Goal: Task Accomplishment & Management: Use online tool/utility

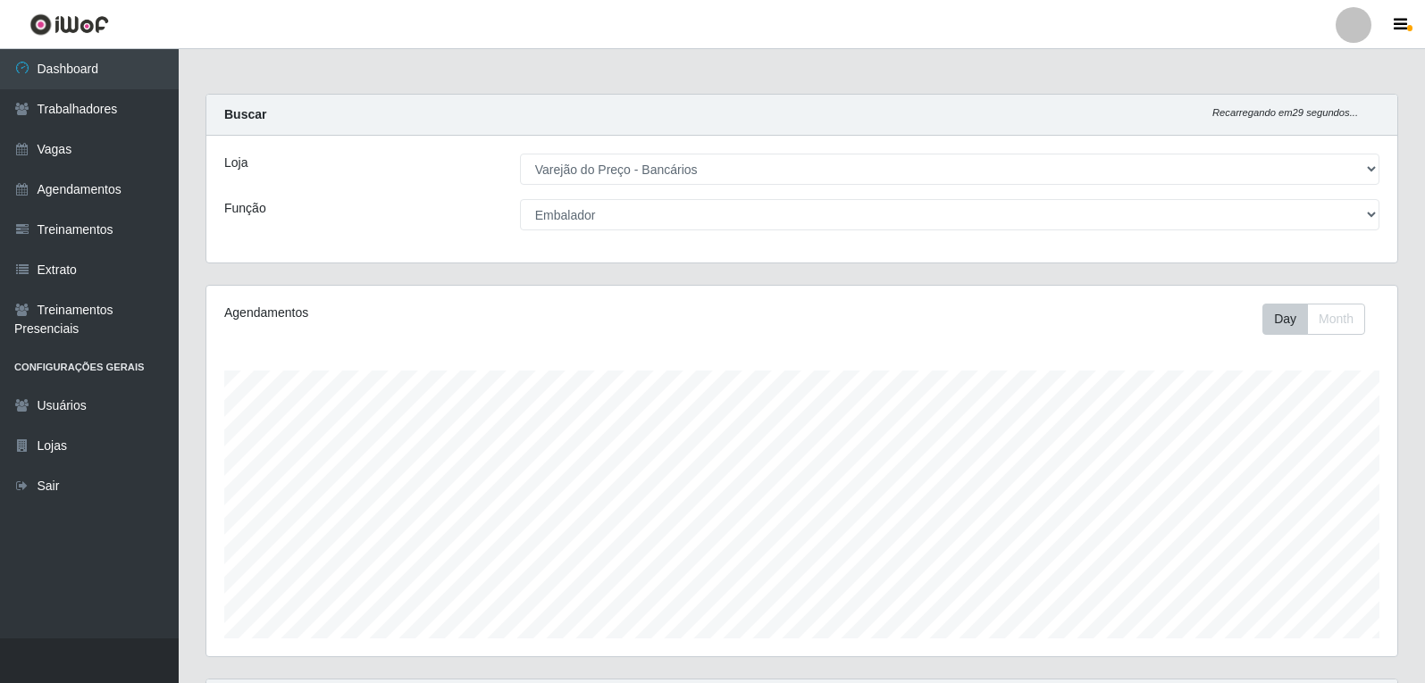
select select "157"
select select "1"
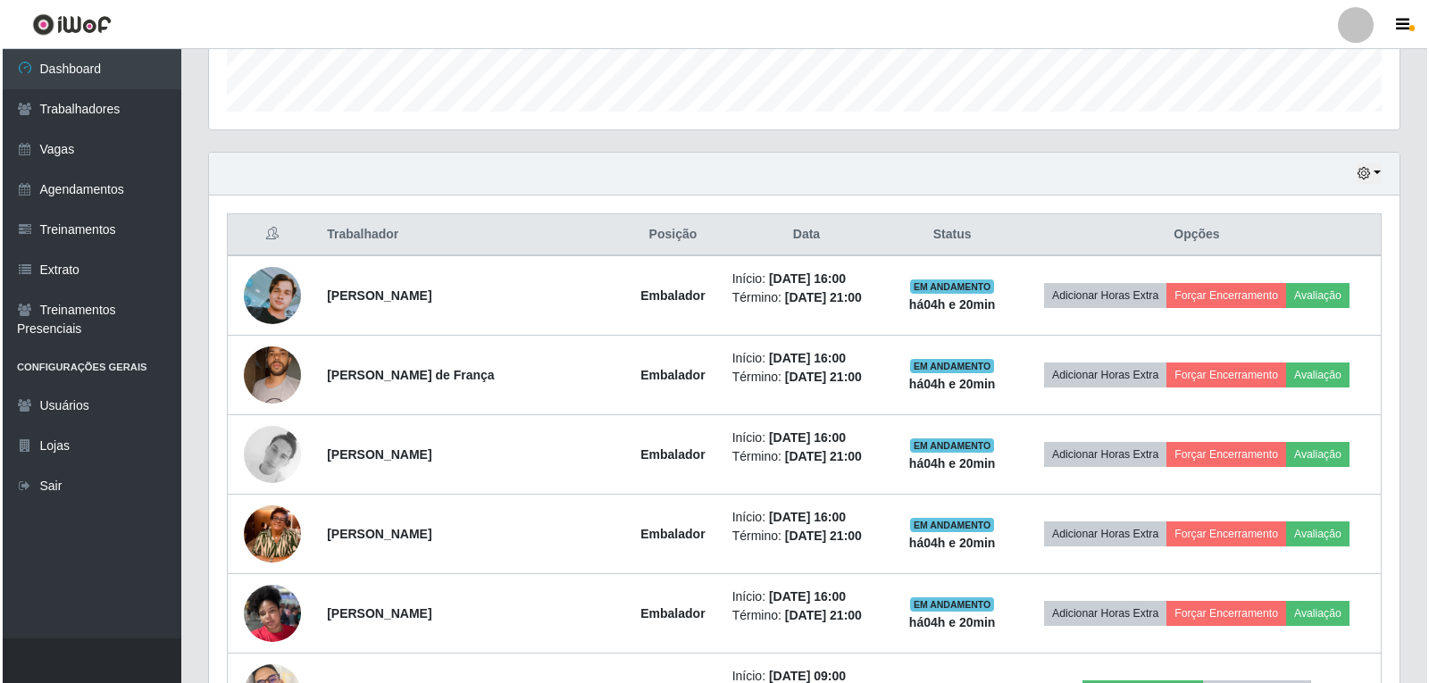
scroll to position [526, 0]
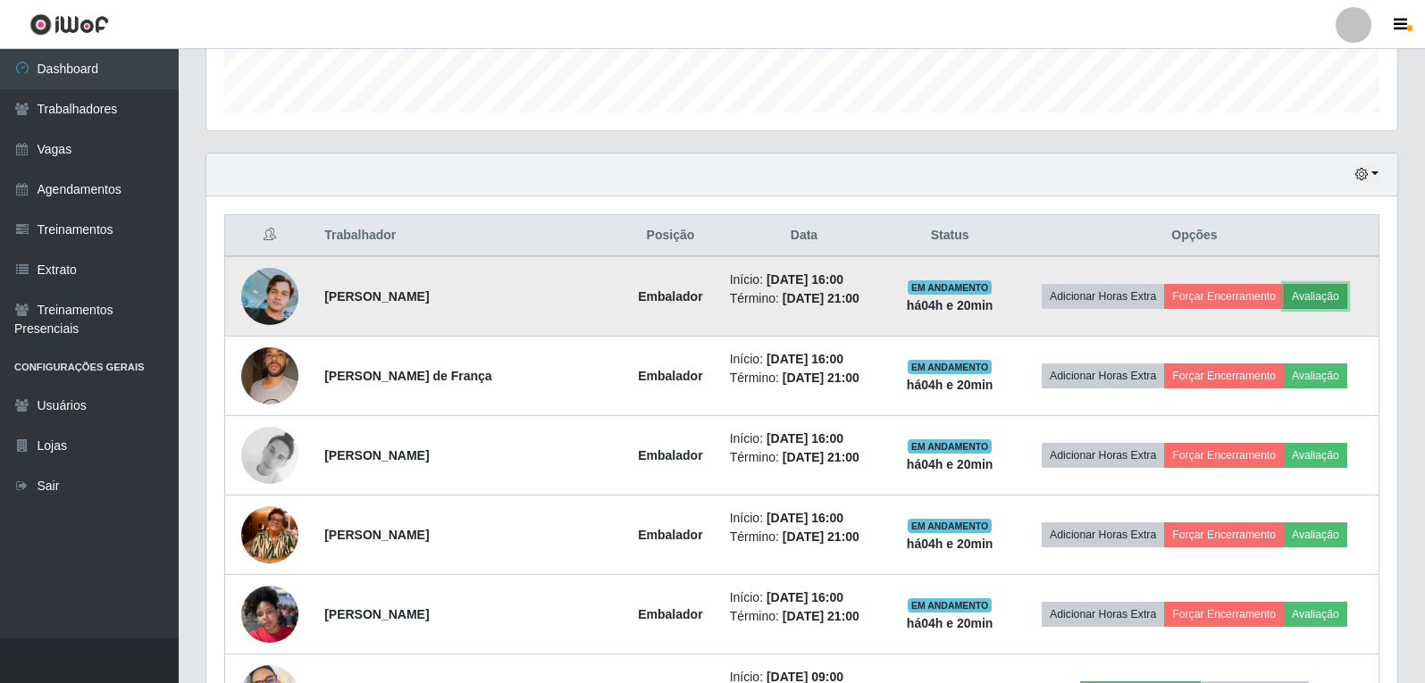
click at [1329, 301] on button "Avaliação" at bounding box center [1315, 296] width 63 height 25
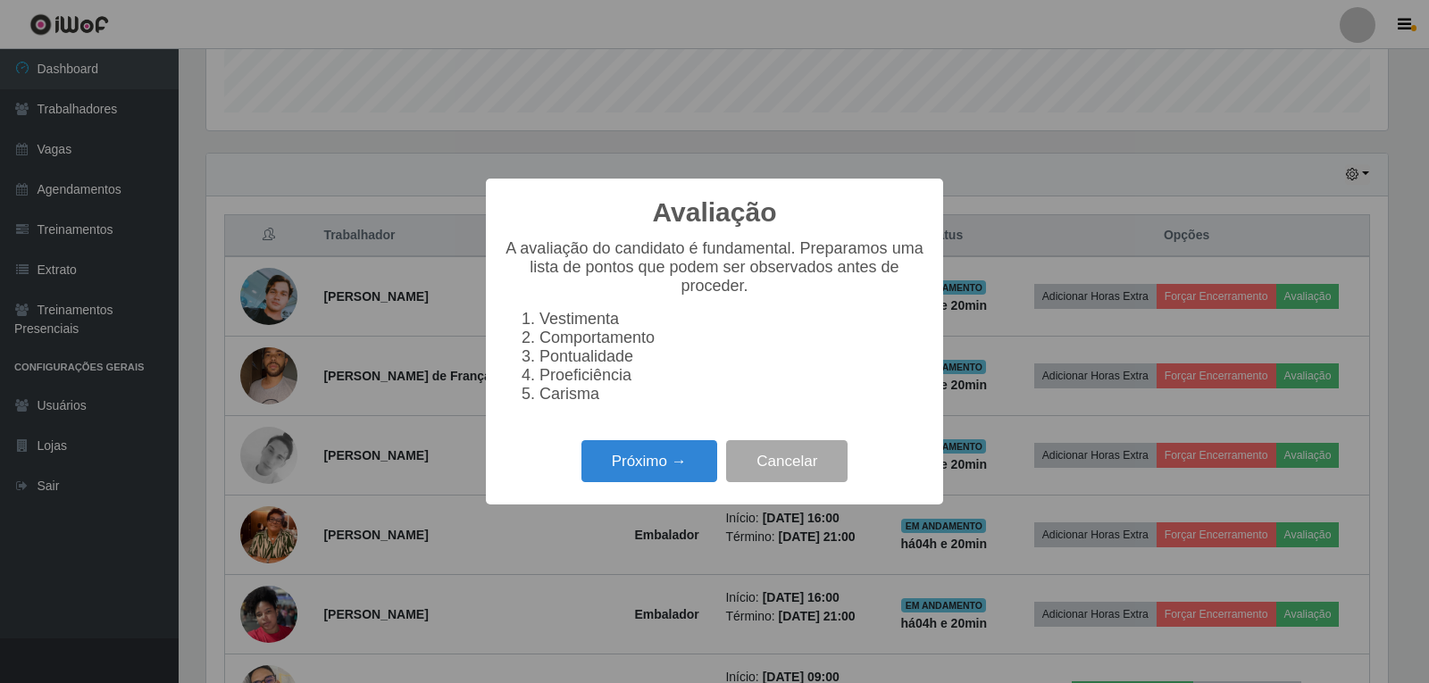
scroll to position [371, 1182]
click at [638, 481] on button "Próximo →" at bounding box center [650, 461] width 136 height 42
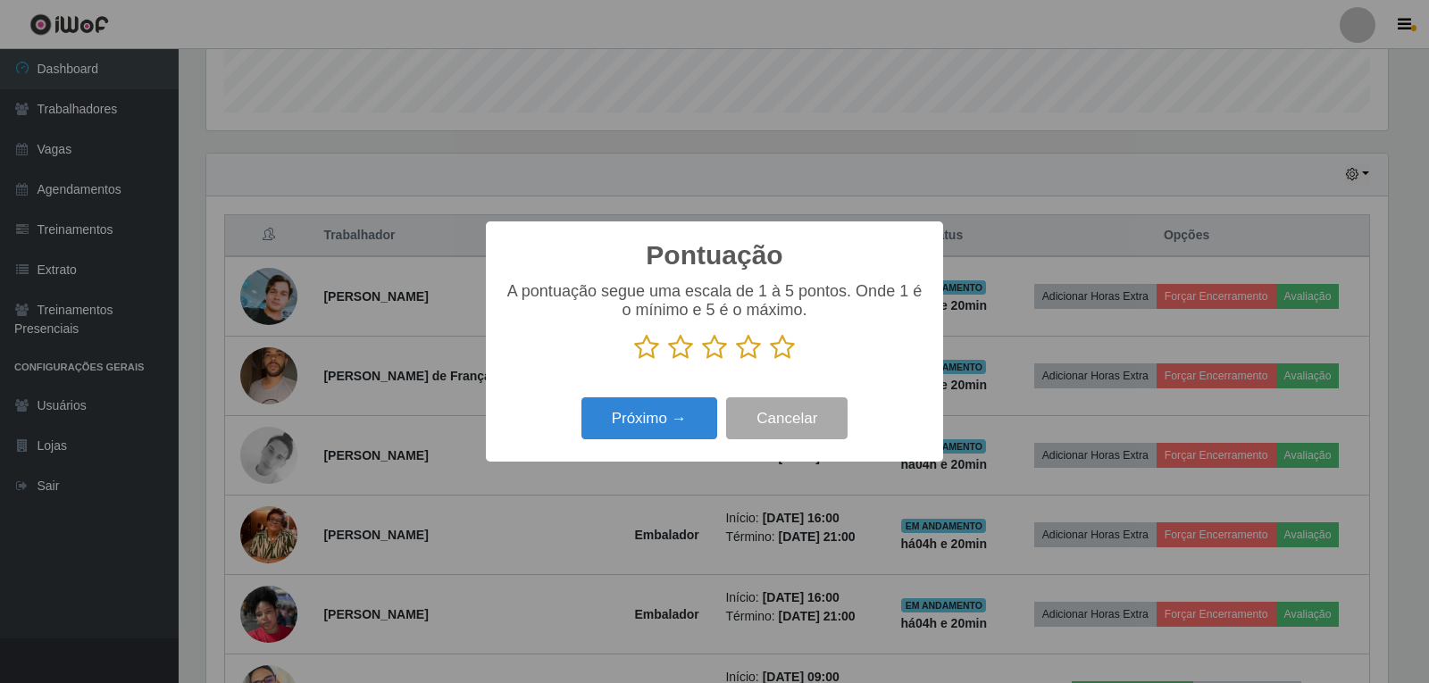
scroll to position [893053, 892241]
click at [784, 352] on icon at bounding box center [782, 347] width 25 height 27
click at [770, 361] on input "radio" at bounding box center [770, 361] width 0 height 0
click at [640, 424] on button "Próximo →" at bounding box center [650, 419] width 136 height 42
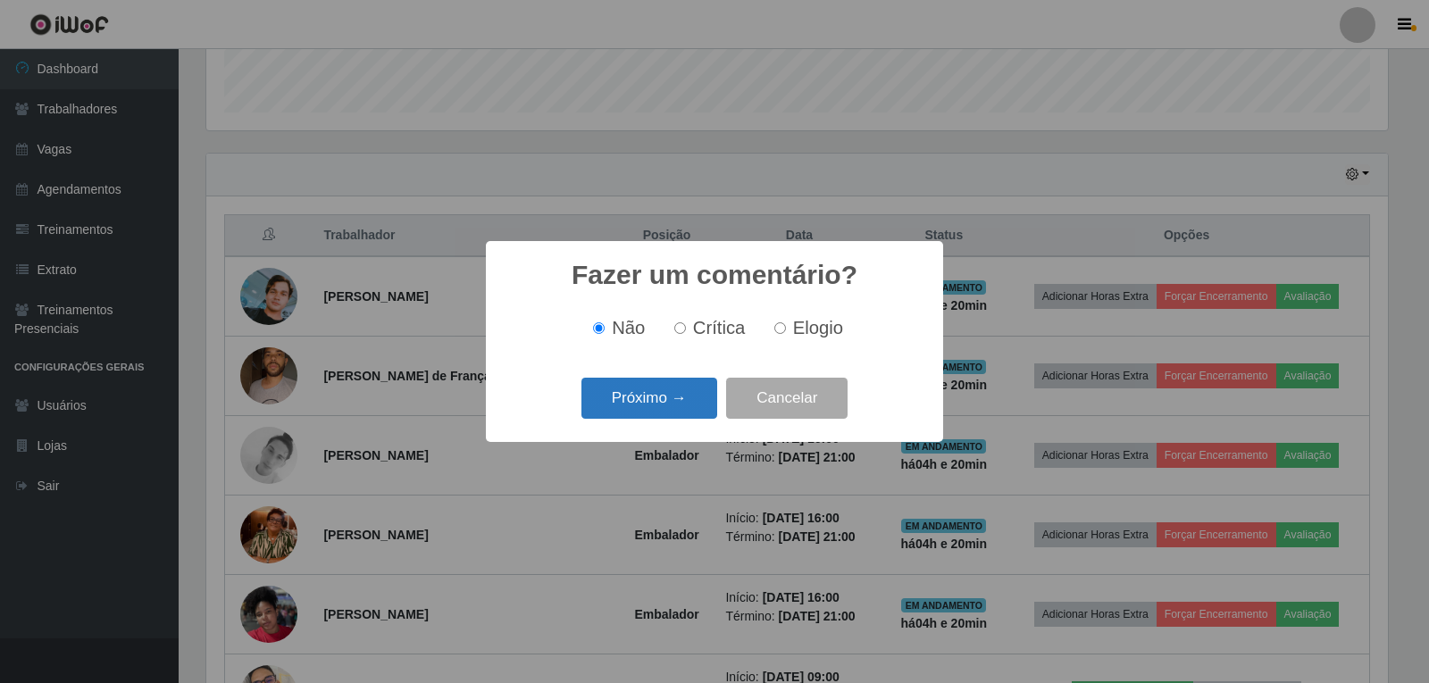
click at [682, 415] on button "Próximo →" at bounding box center [650, 399] width 136 height 42
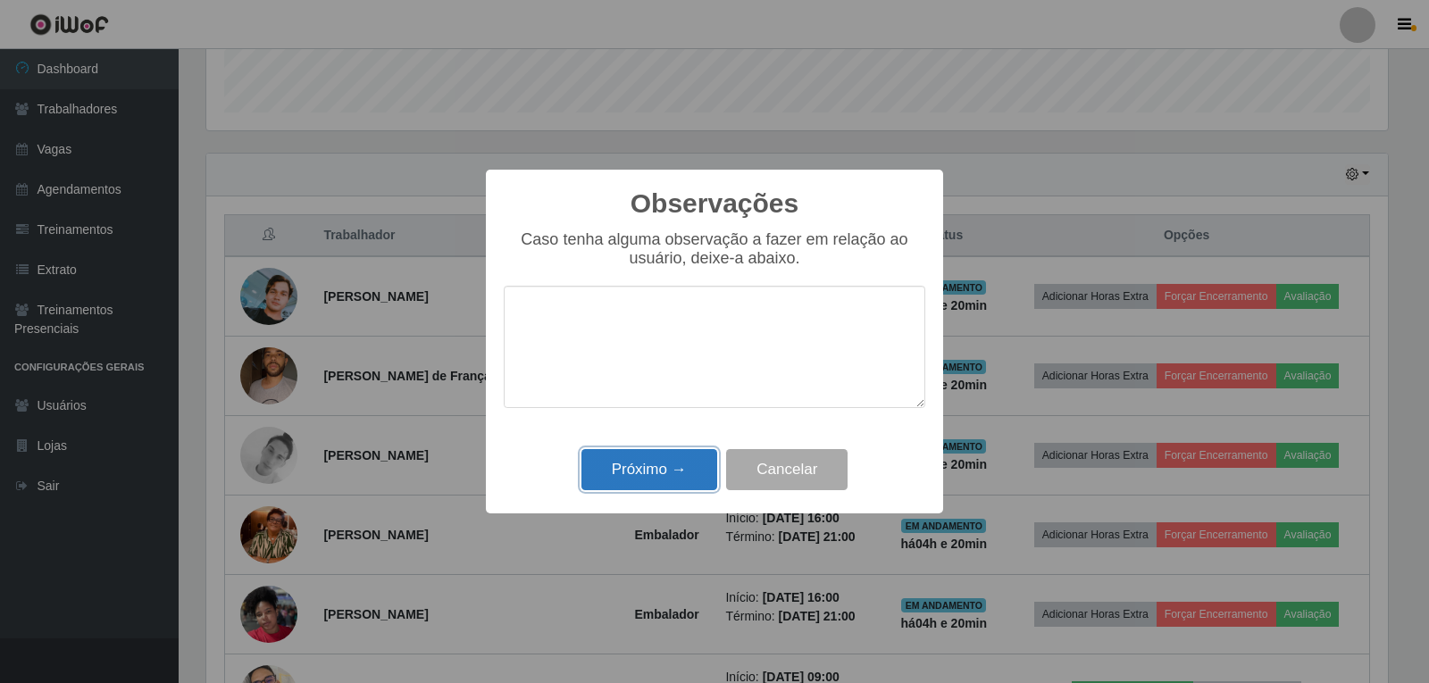
click at [697, 479] on button "Próximo →" at bounding box center [650, 470] width 136 height 42
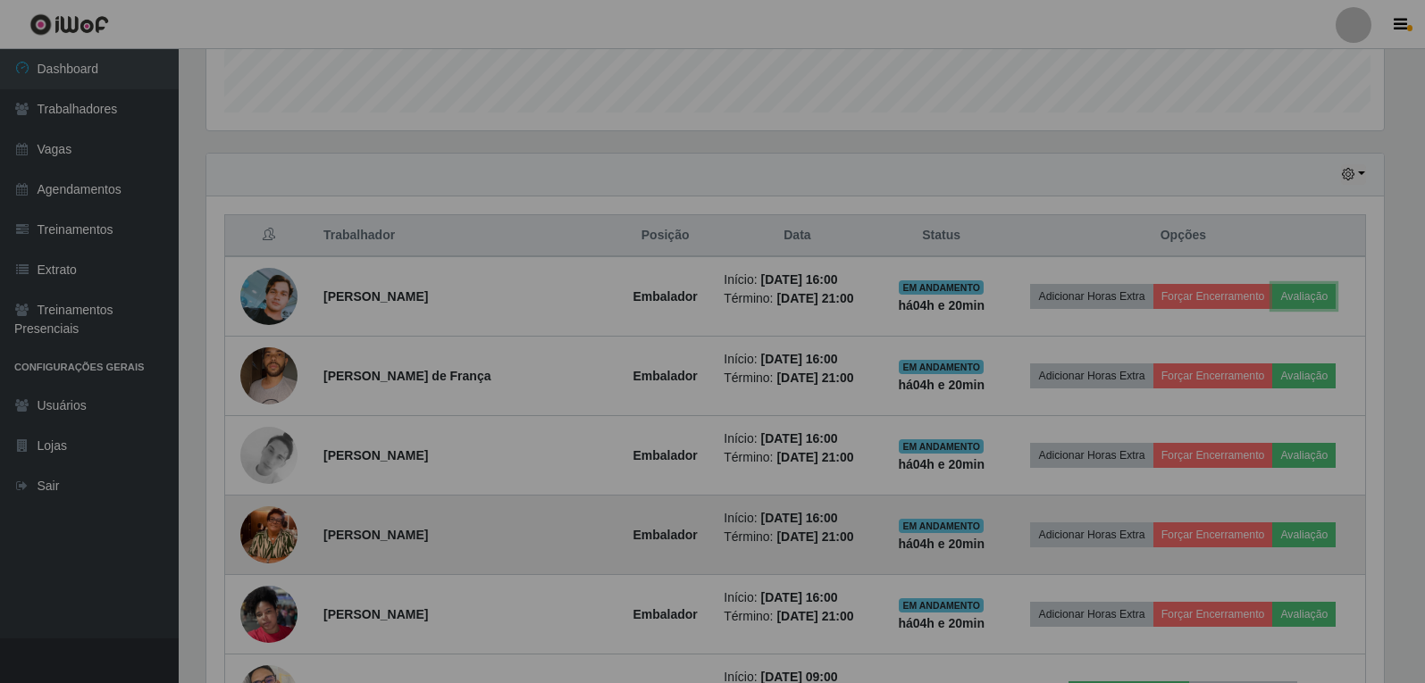
scroll to position [371, 1191]
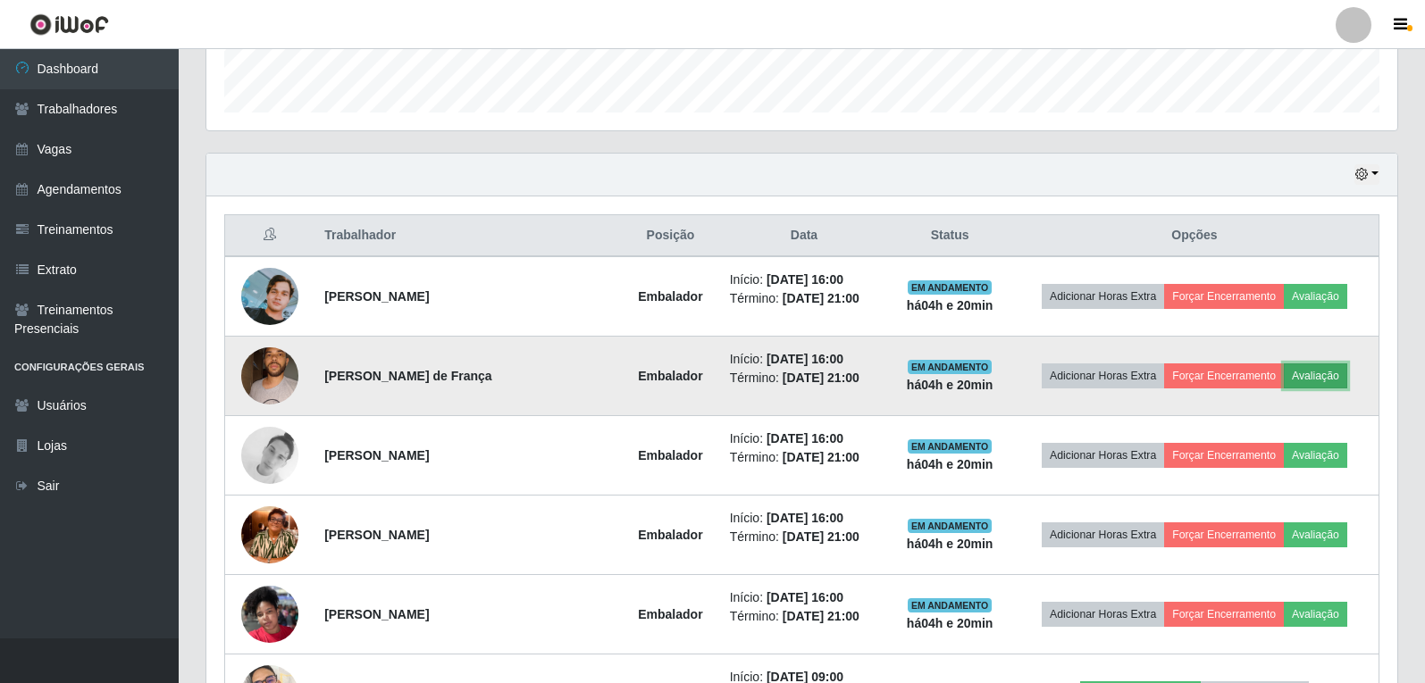
click at [1303, 381] on button "Avaliação" at bounding box center [1315, 376] width 63 height 25
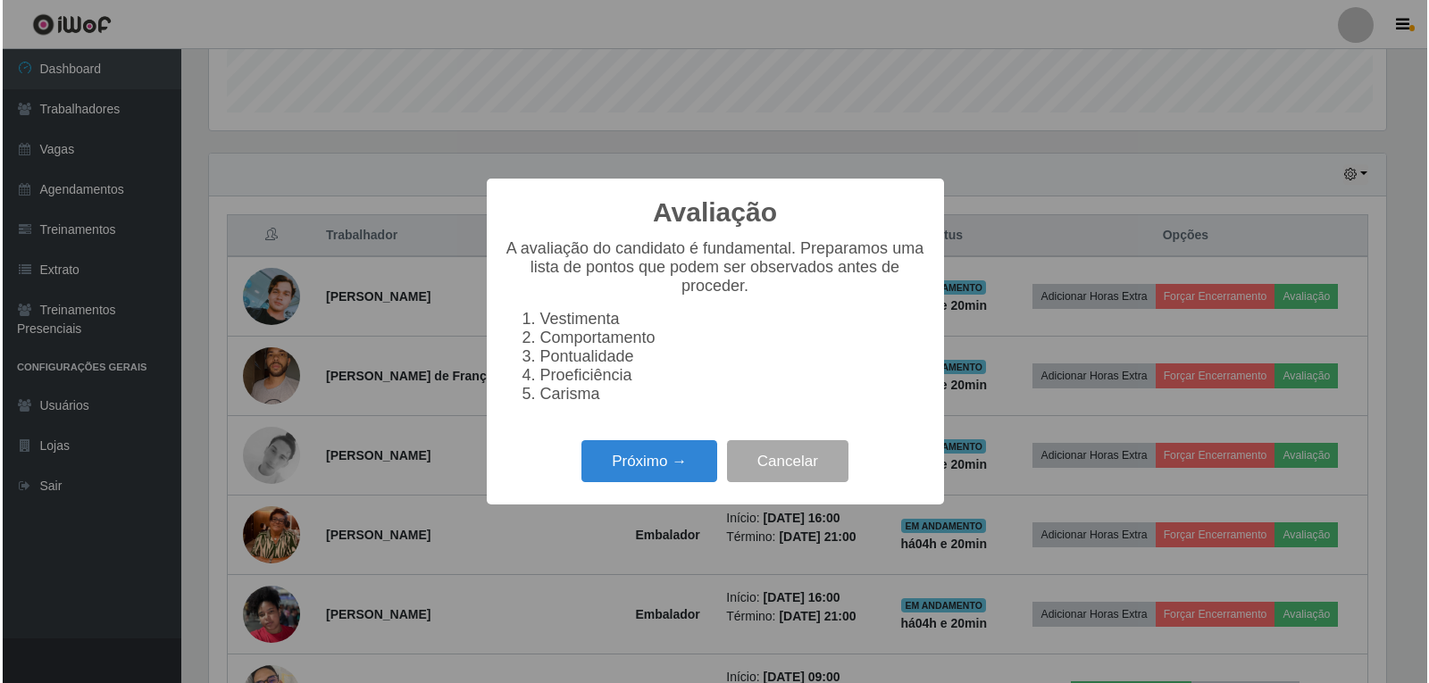
scroll to position [371, 1182]
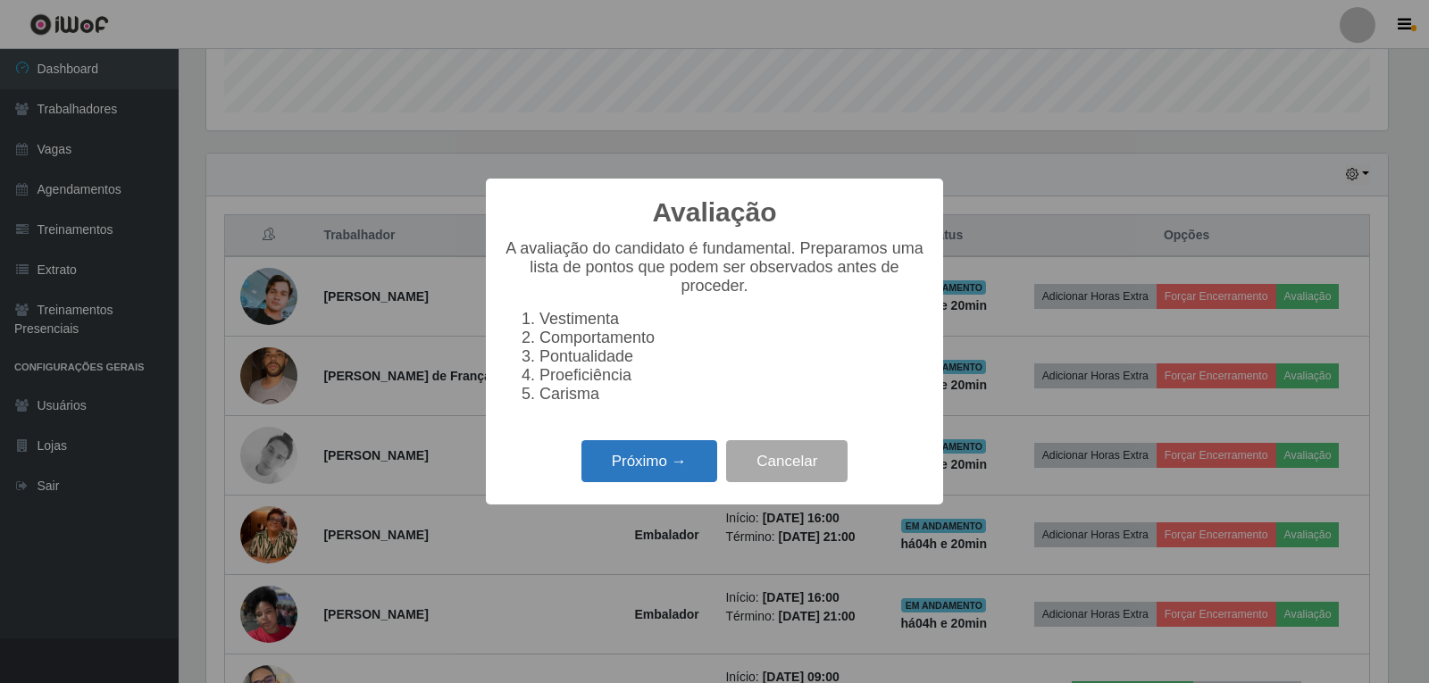
click at [700, 472] on button "Próximo →" at bounding box center [650, 461] width 136 height 42
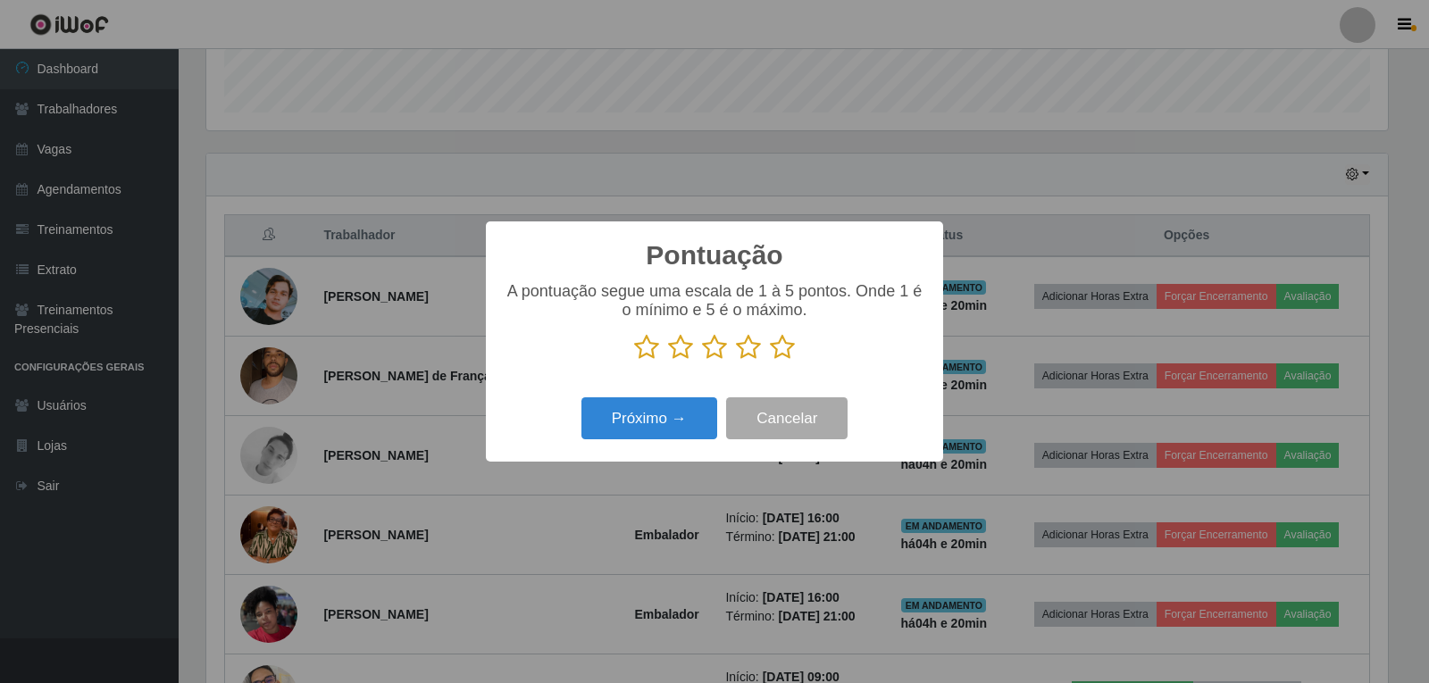
click at [790, 349] on icon at bounding box center [782, 347] width 25 height 27
click at [770, 361] on input "radio" at bounding box center [770, 361] width 0 height 0
click at [701, 399] on div "Próximo → Cancelar" at bounding box center [715, 418] width 422 height 51
click at [699, 412] on button "Próximo →" at bounding box center [650, 419] width 136 height 42
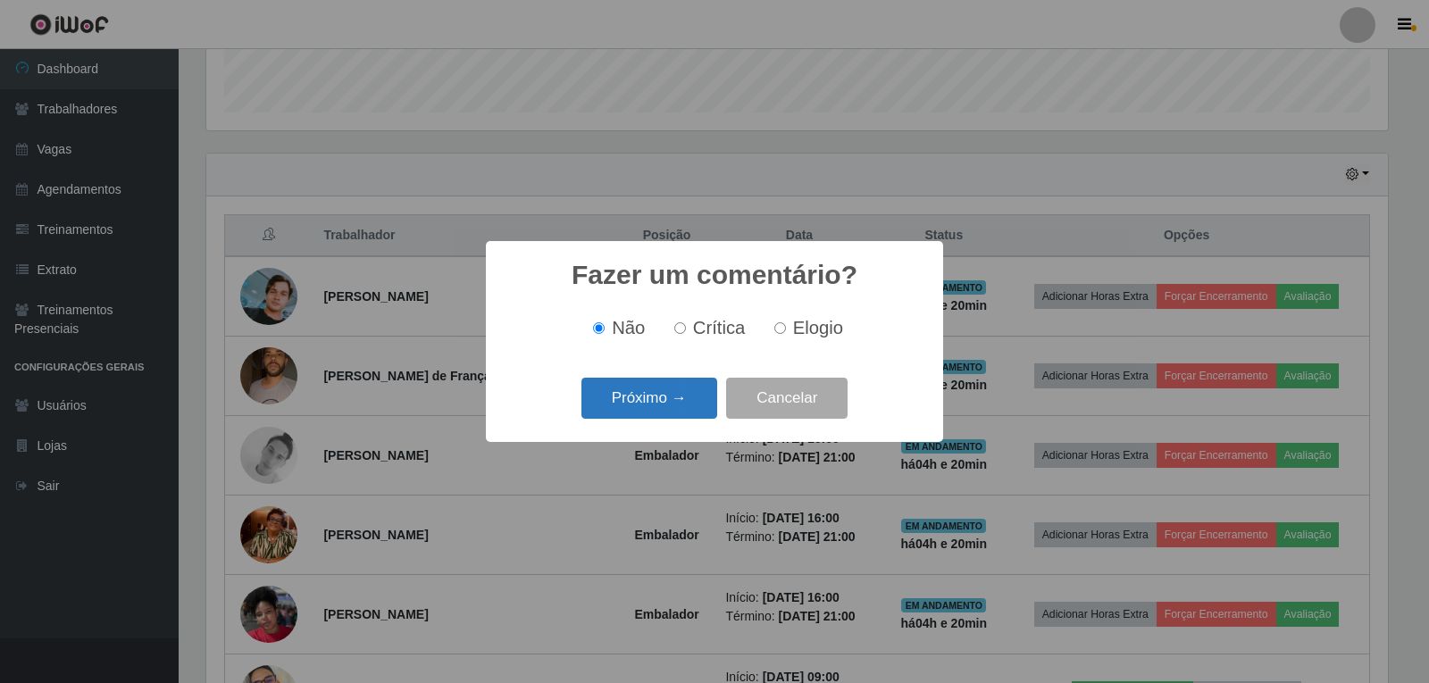
click at [690, 400] on button "Próximo →" at bounding box center [650, 399] width 136 height 42
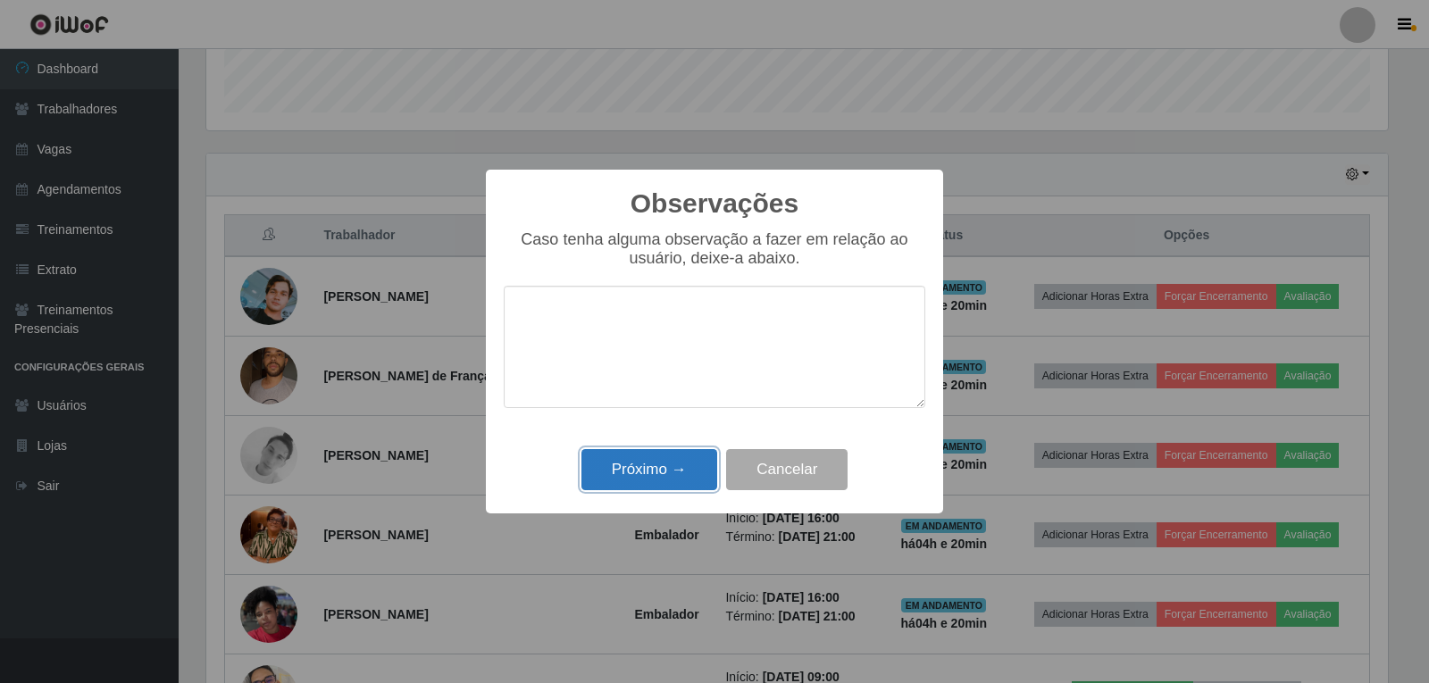
click at [691, 460] on button "Próximo →" at bounding box center [650, 470] width 136 height 42
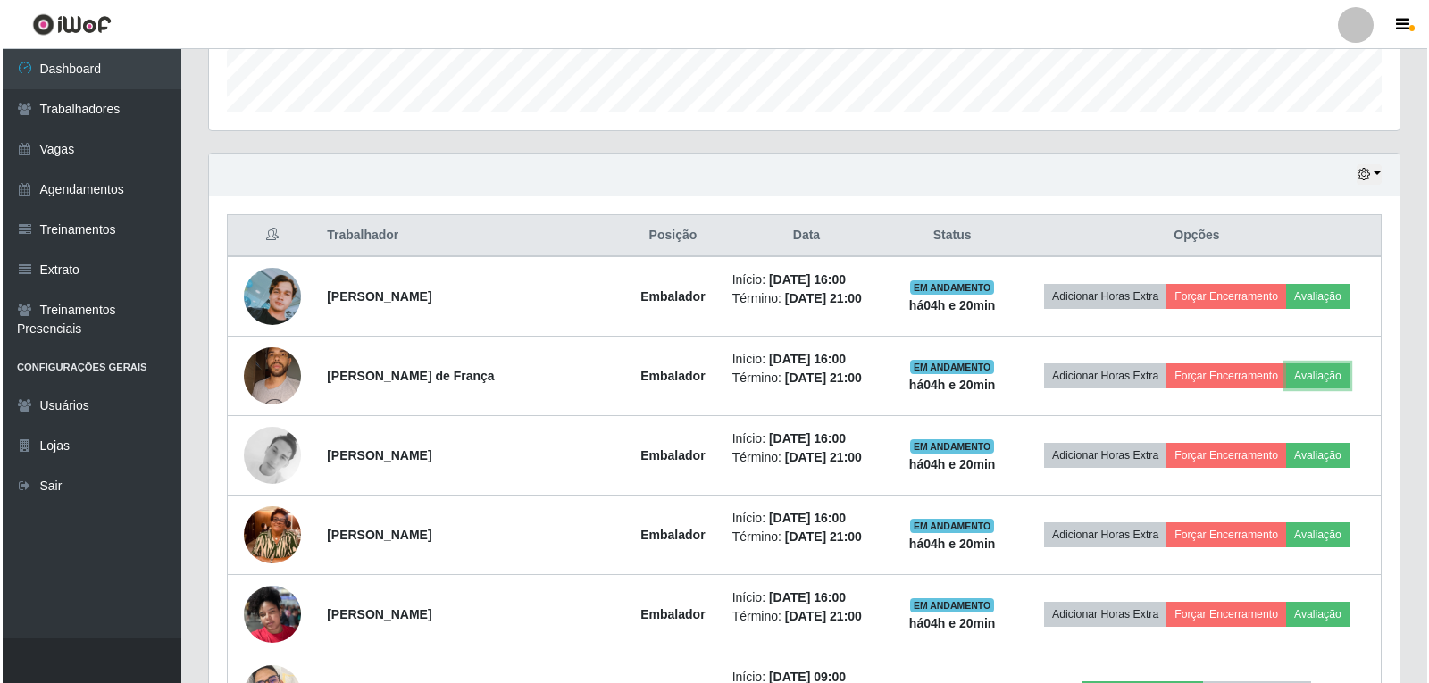
scroll to position [794, 0]
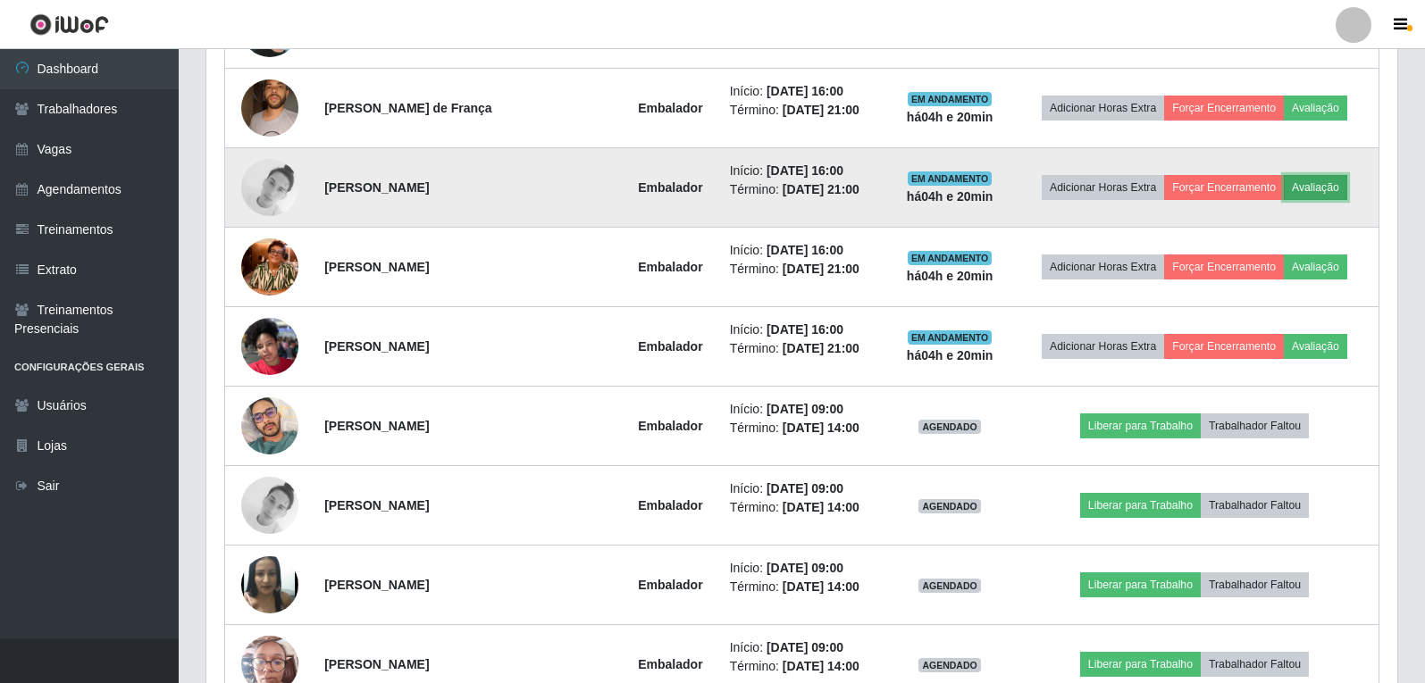
click at [1302, 187] on button "Avaliação" at bounding box center [1315, 187] width 63 height 25
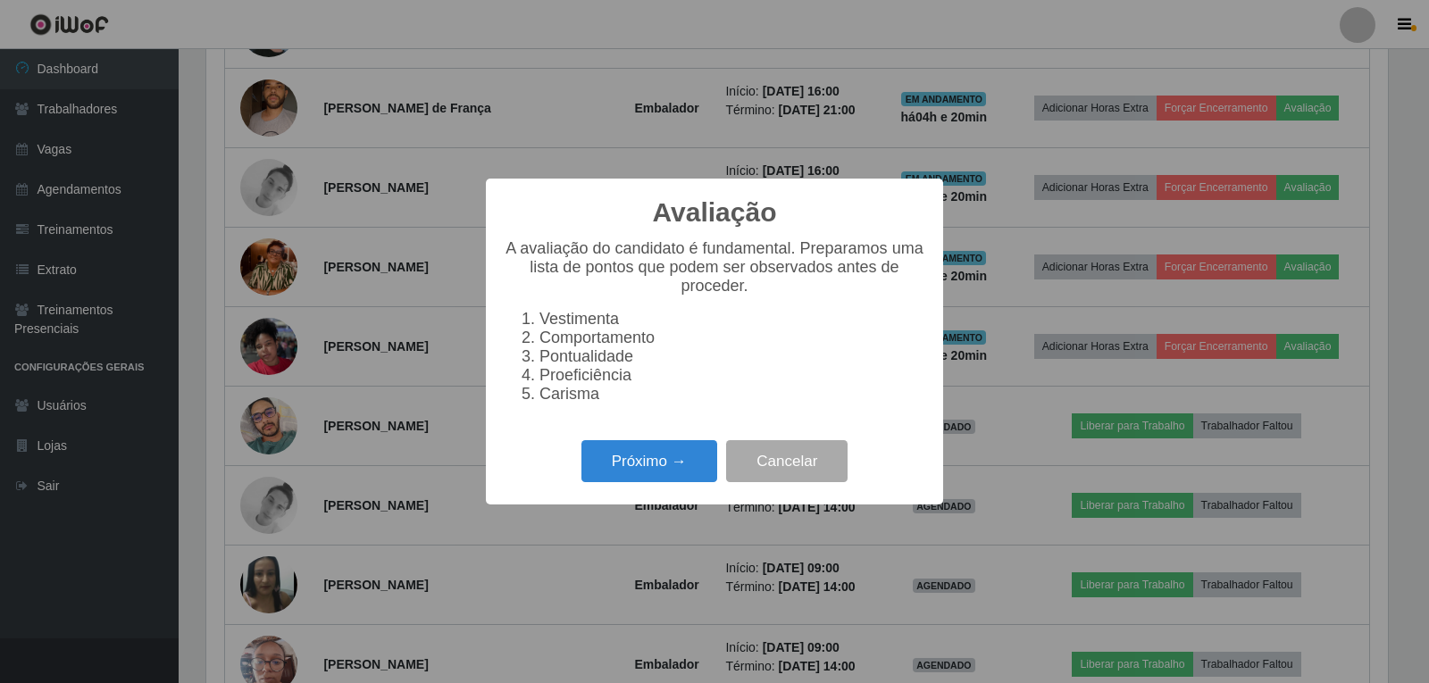
scroll to position [371, 1182]
click at [672, 459] on button "Próximo →" at bounding box center [650, 461] width 136 height 42
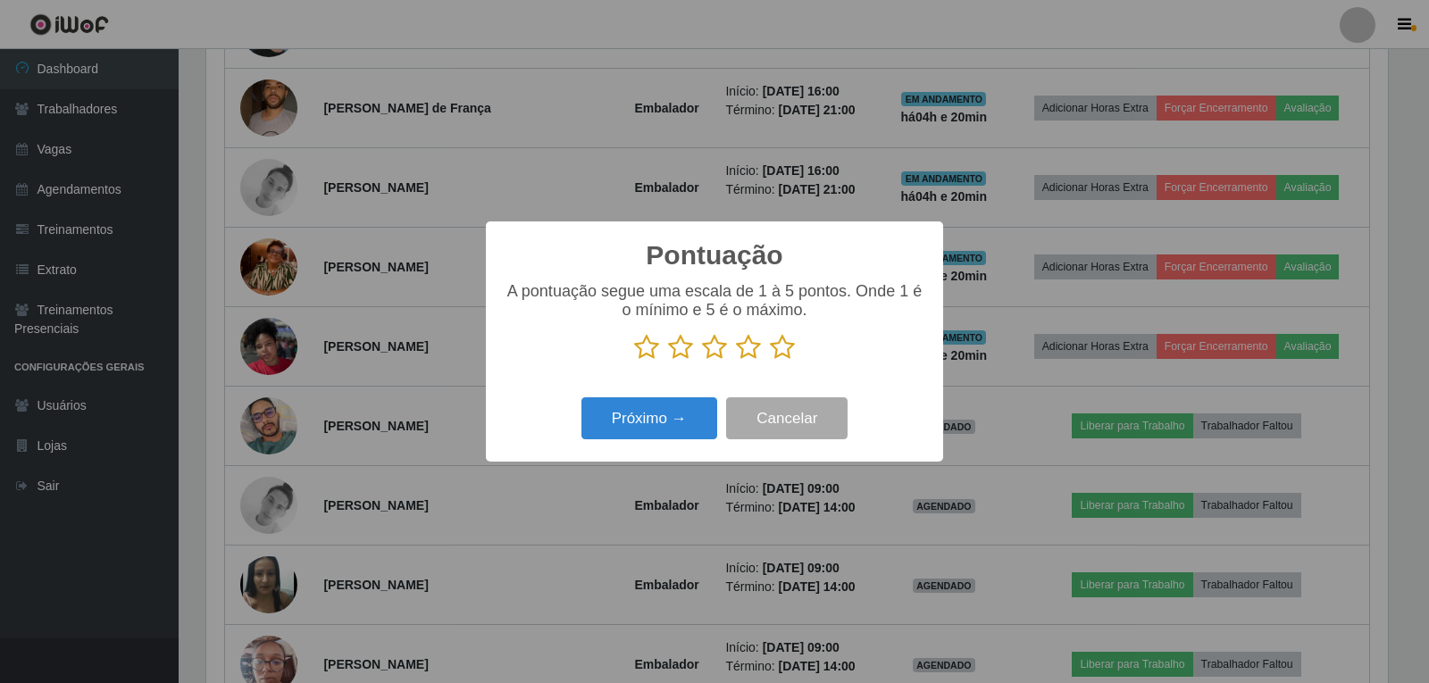
click at [779, 348] on icon at bounding box center [782, 347] width 25 height 27
click at [770, 361] on input "radio" at bounding box center [770, 361] width 0 height 0
click at [663, 417] on button "Próximo →" at bounding box center [650, 419] width 136 height 42
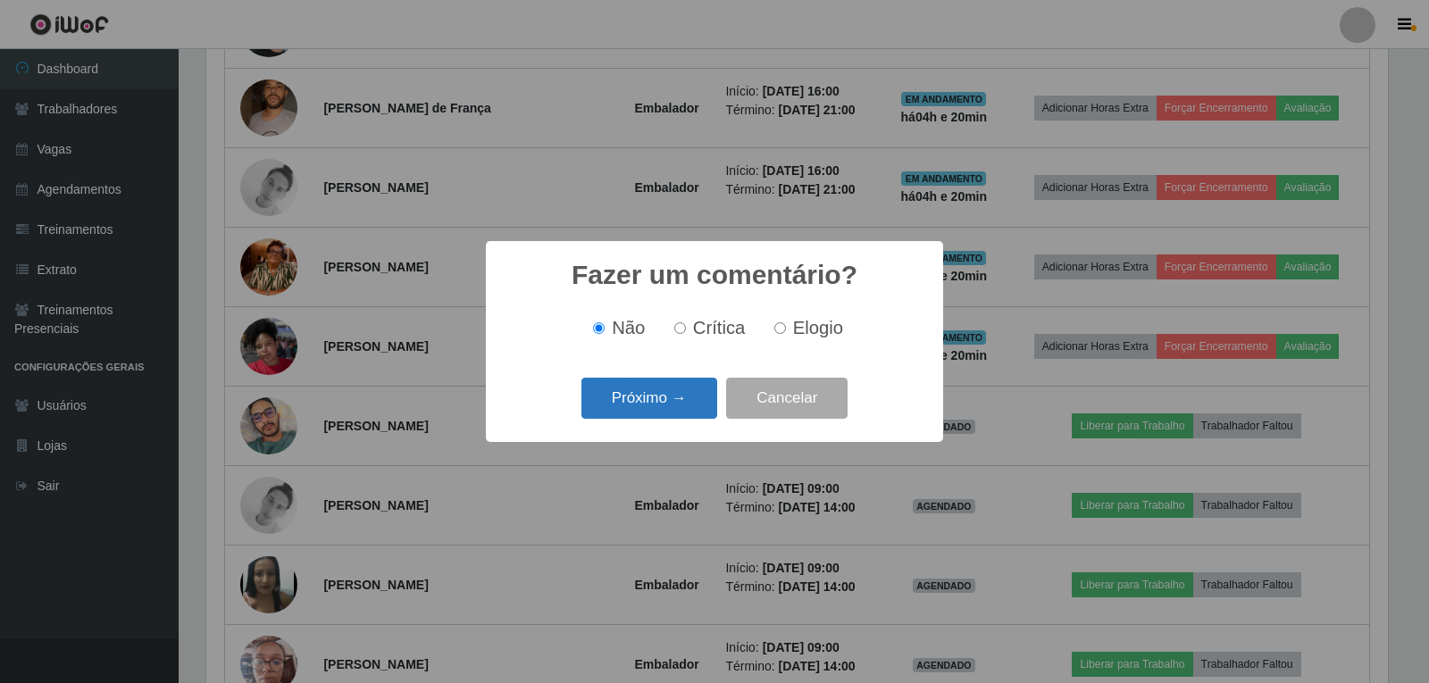
click at [674, 391] on button "Próximo →" at bounding box center [650, 399] width 136 height 42
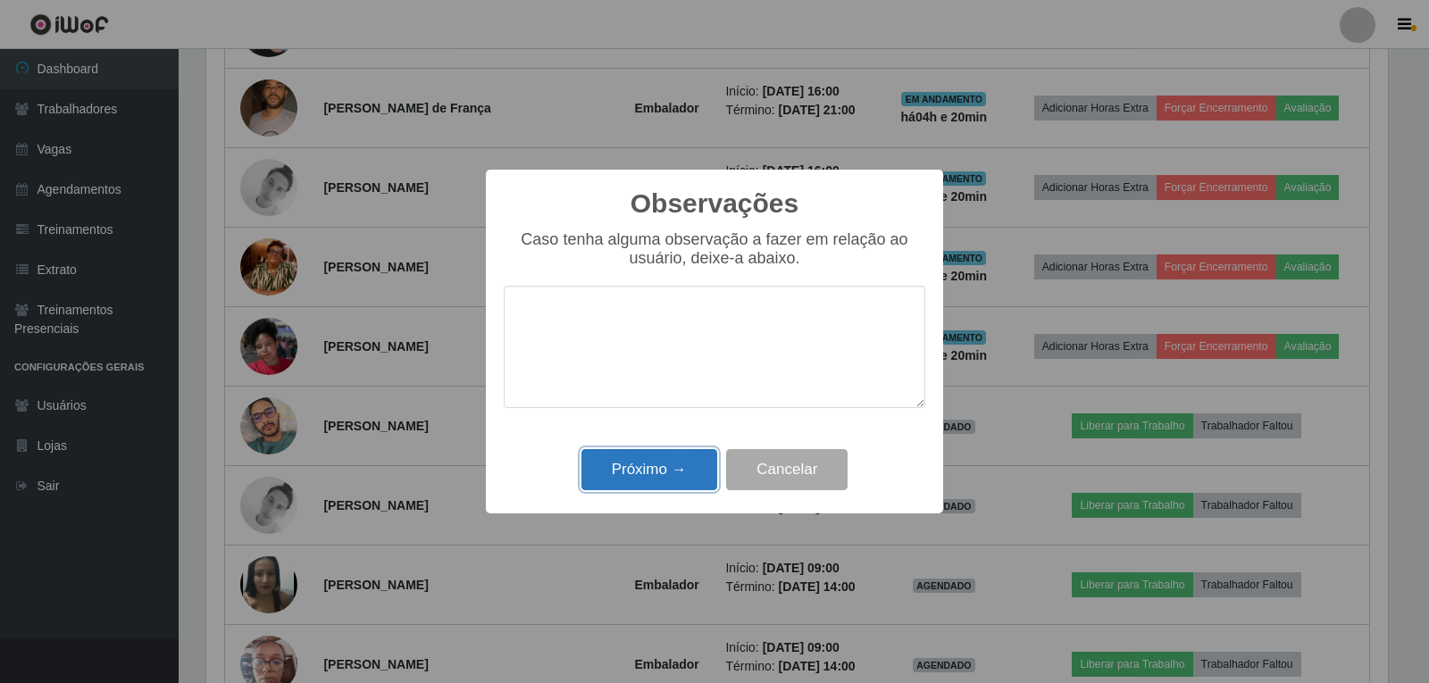
click at [697, 460] on button "Próximo →" at bounding box center [650, 470] width 136 height 42
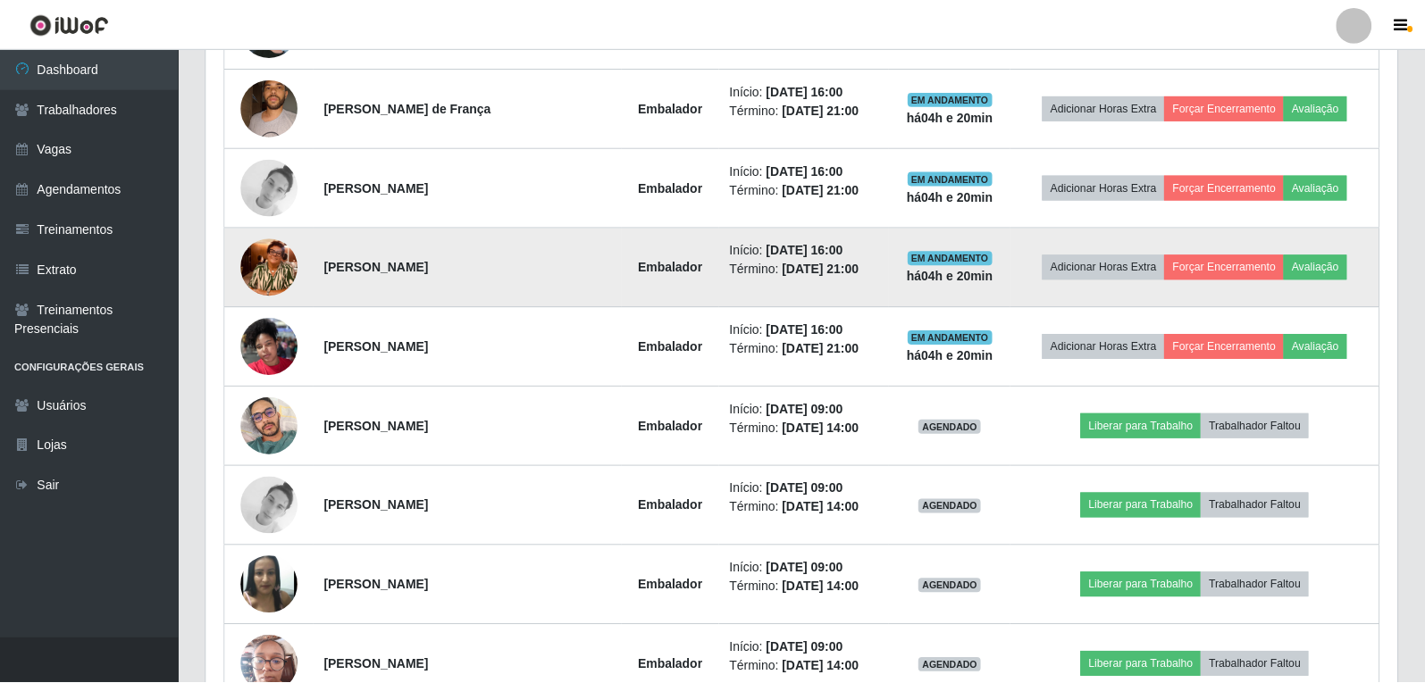
scroll to position [371, 1191]
click at [1340, 262] on button "Avaliação" at bounding box center [1315, 267] width 63 height 25
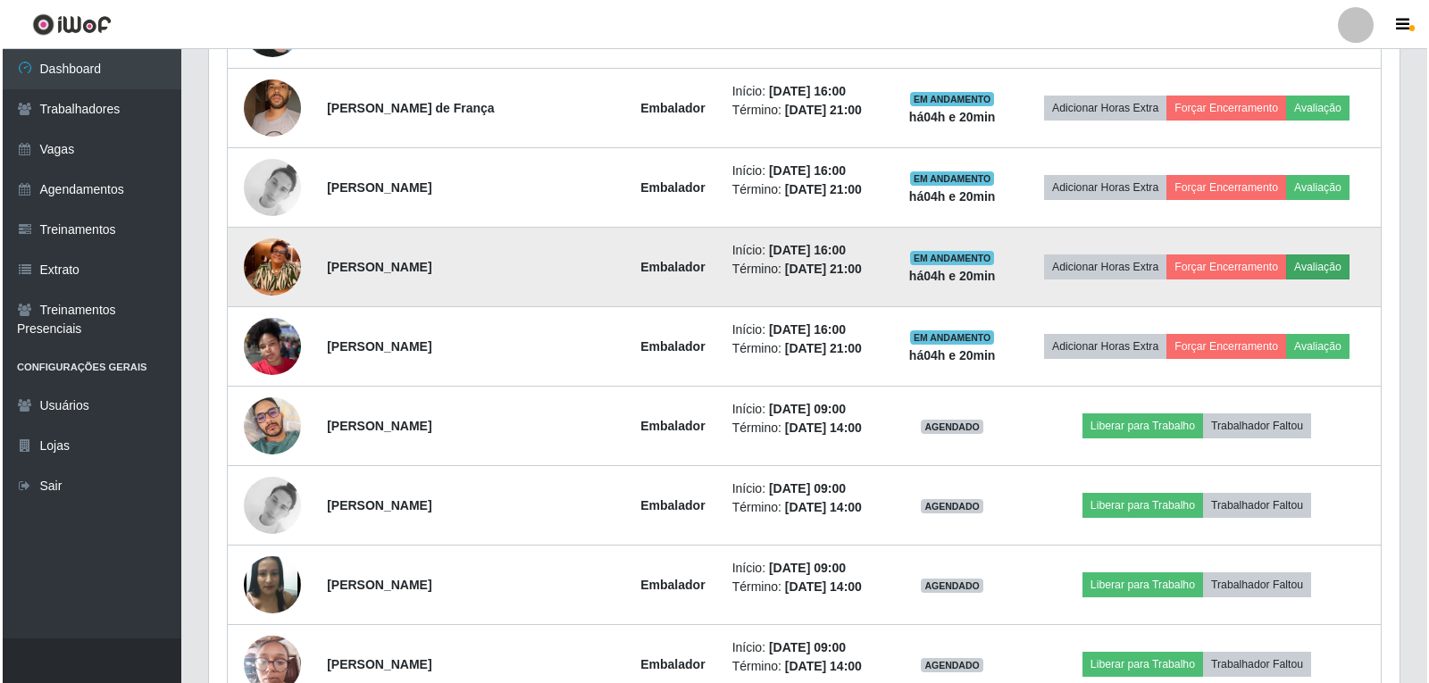
scroll to position [371, 1182]
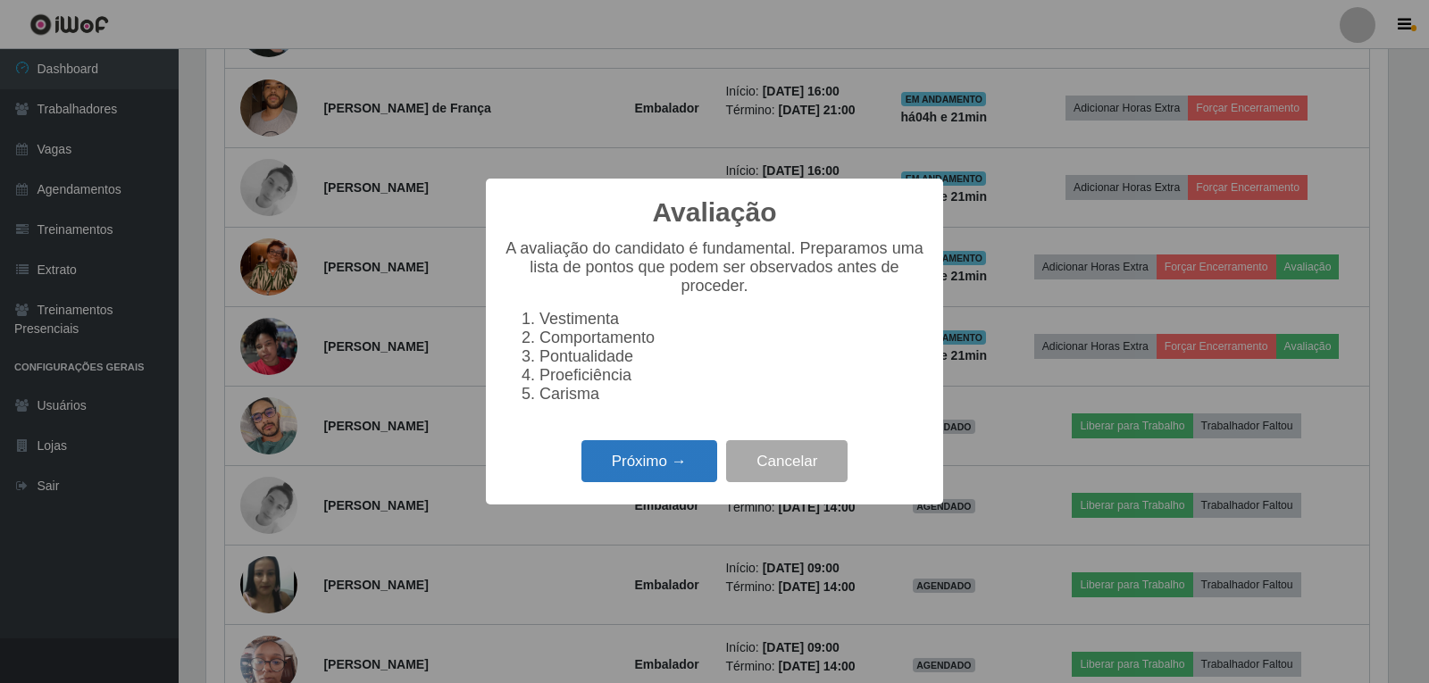
click at [700, 478] on button "Próximo →" at bounding box center [650, 461] width 136 height 42
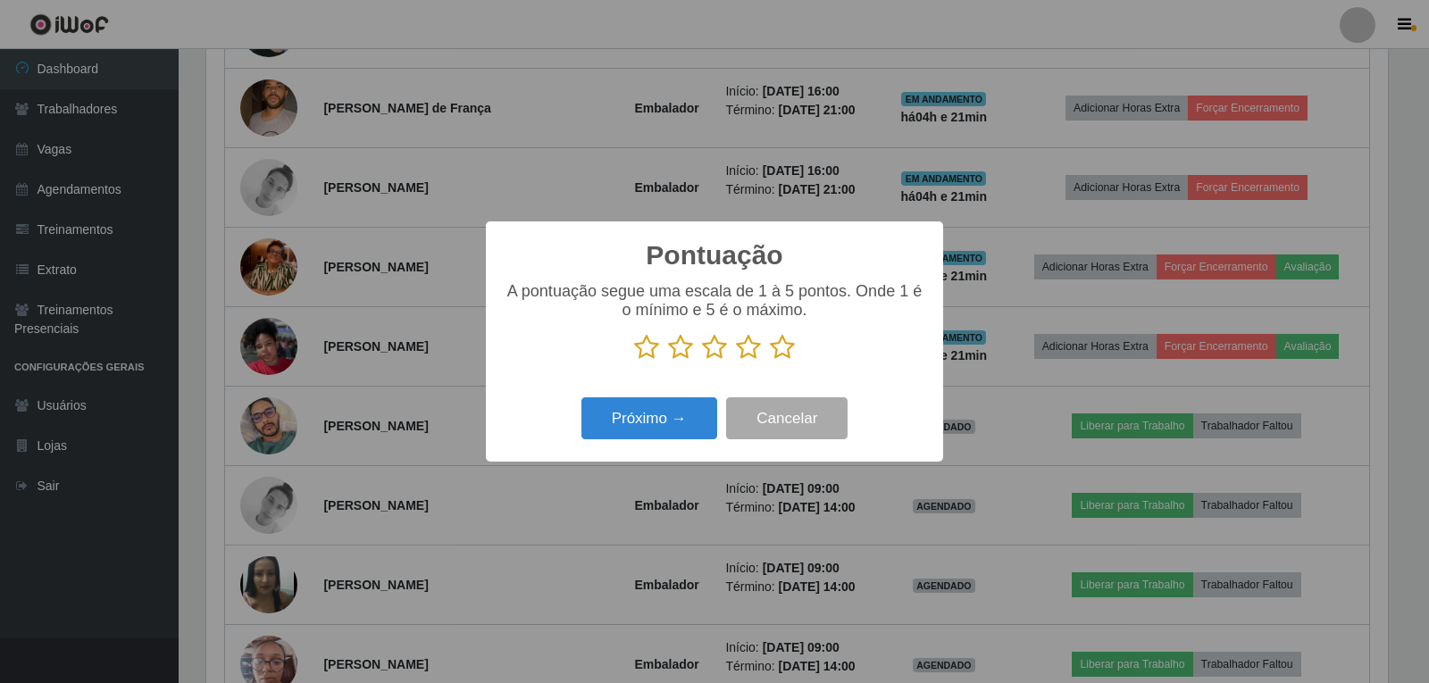
click at [784, 348] on icon at bounding box center [782, 347] width 25 height 27
click at [770, 361] on input "radio" at bounding box center [770, 361] width 0 height 0
click at [686, 415] on button "Próximo →" at bounding box center [650, 419] width 136 height 42
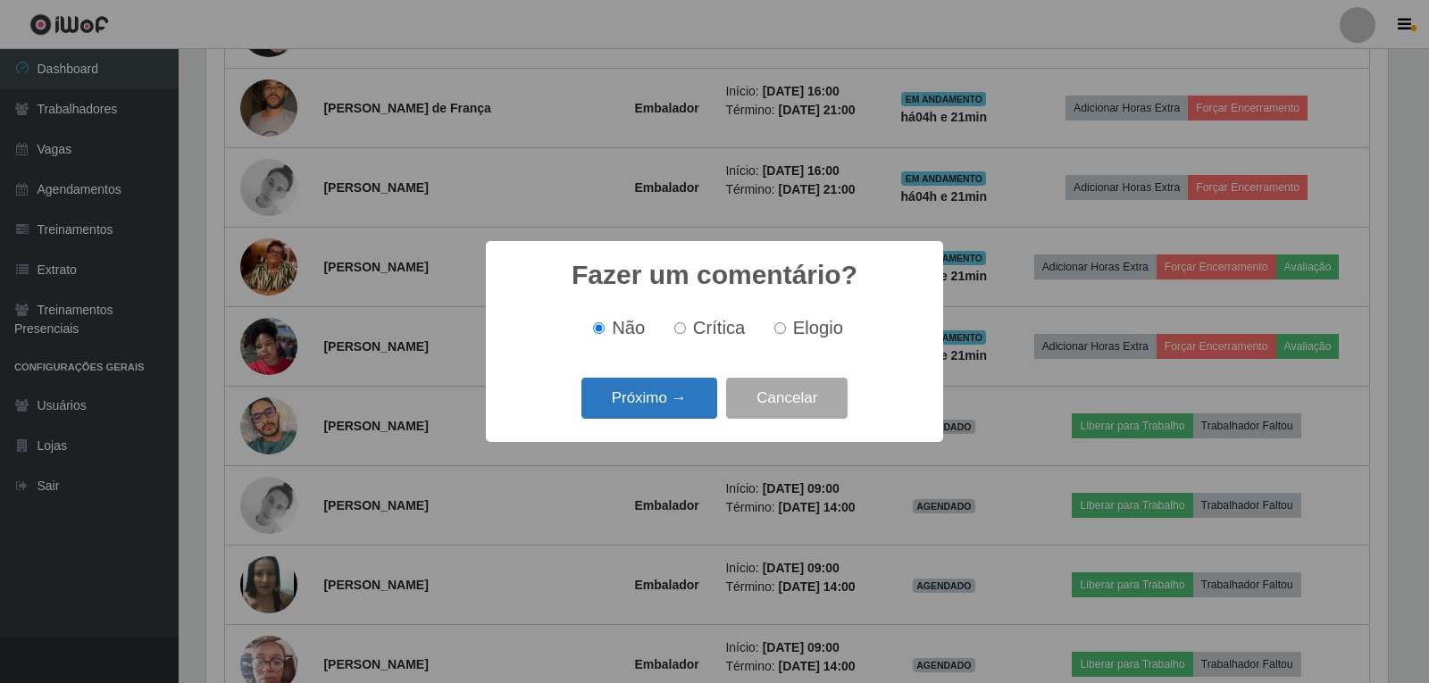
click at [696, 408] on button "Próximo →" at bounding box center [650, 399] width 136 height 42
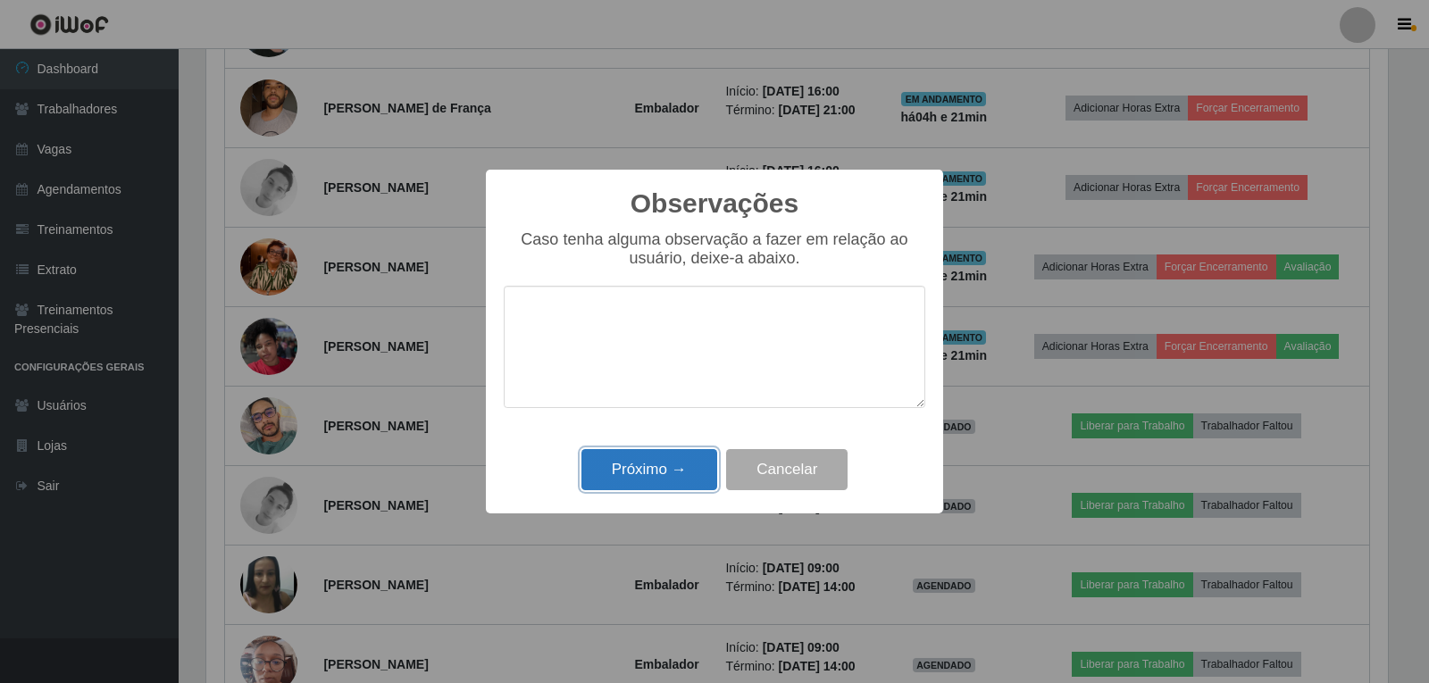
click at [704, 458] on button "Próximo →" at bounding box center [650, 470] width 136 height 42
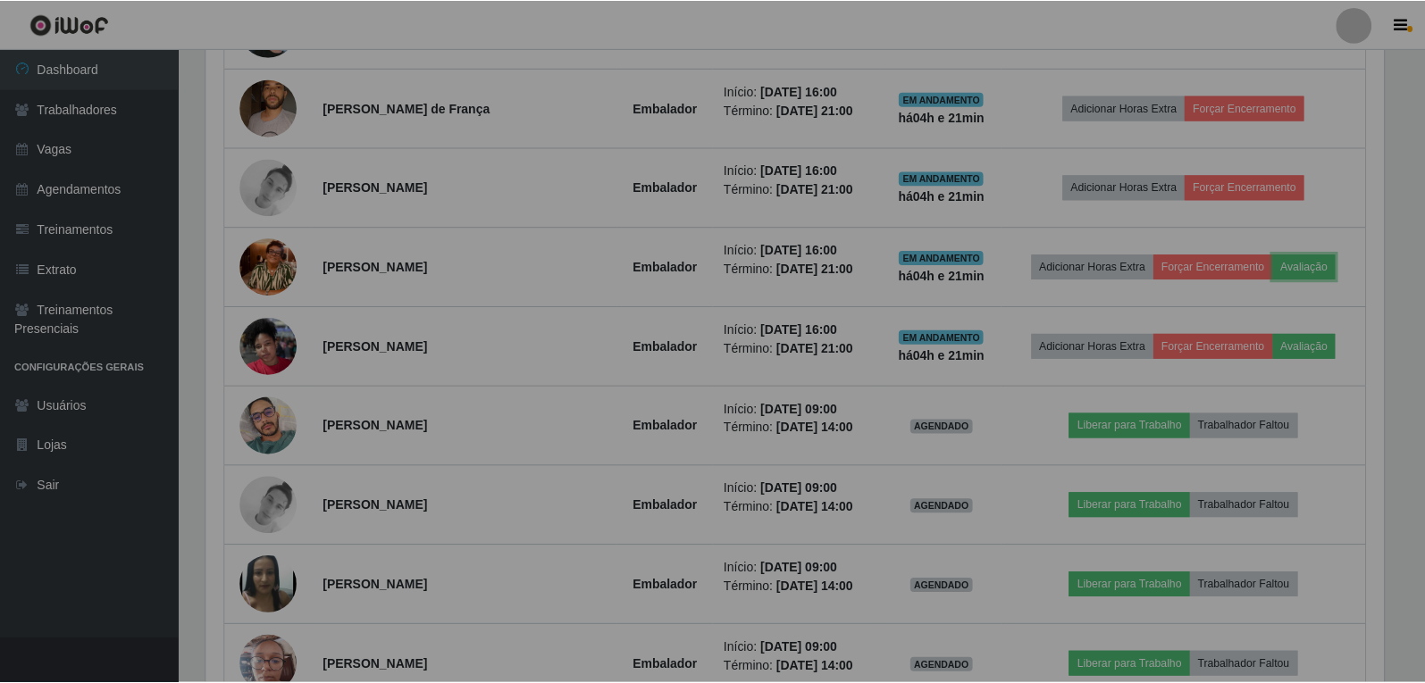
scroll to position [371, 1191]
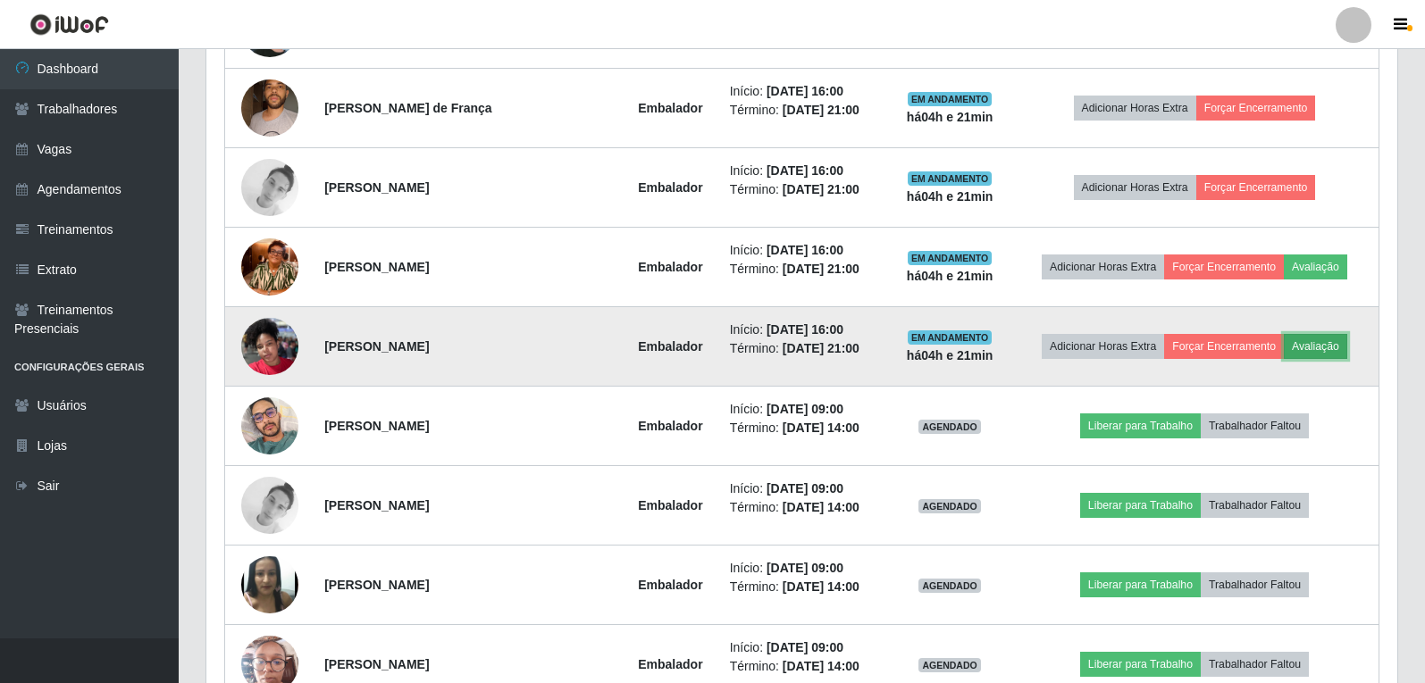
click at [1338, 340] on button "Avaliação" at bounding box center [1315, 346] width 63 height 25
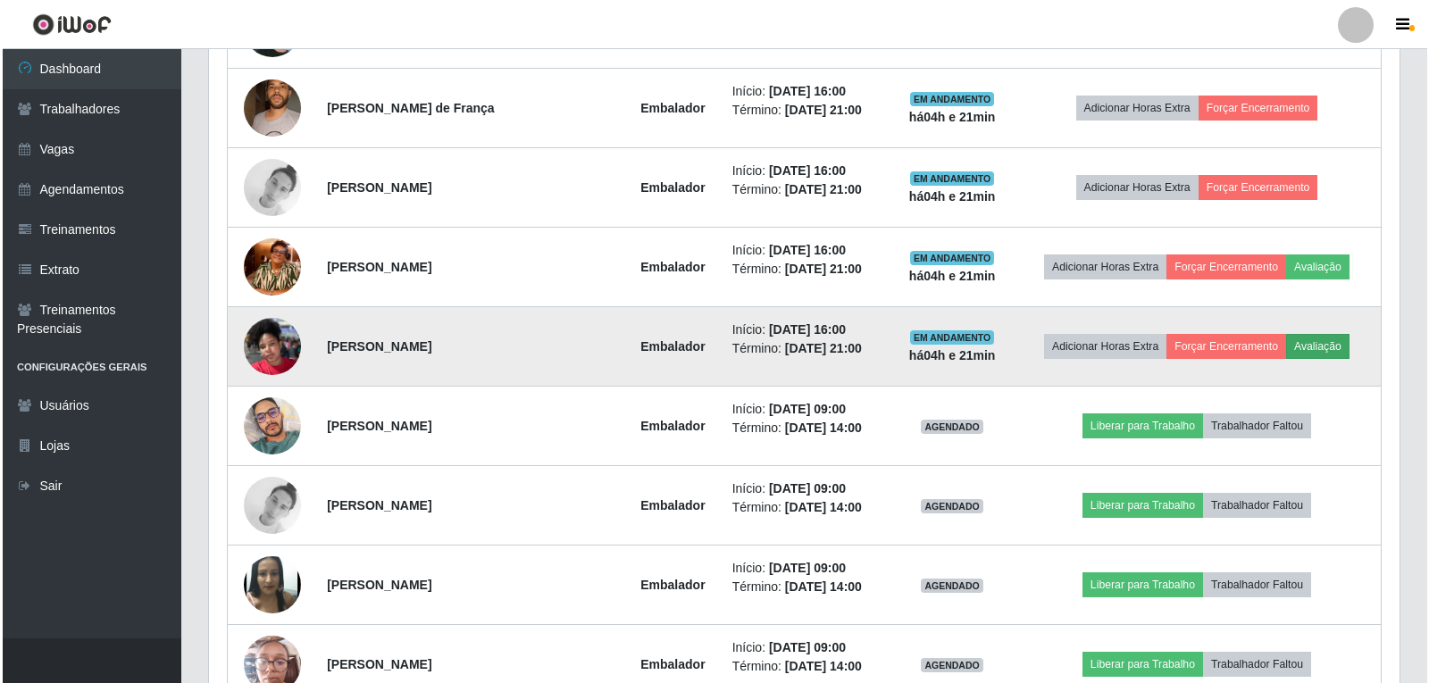
scroll to position [371, 1182]
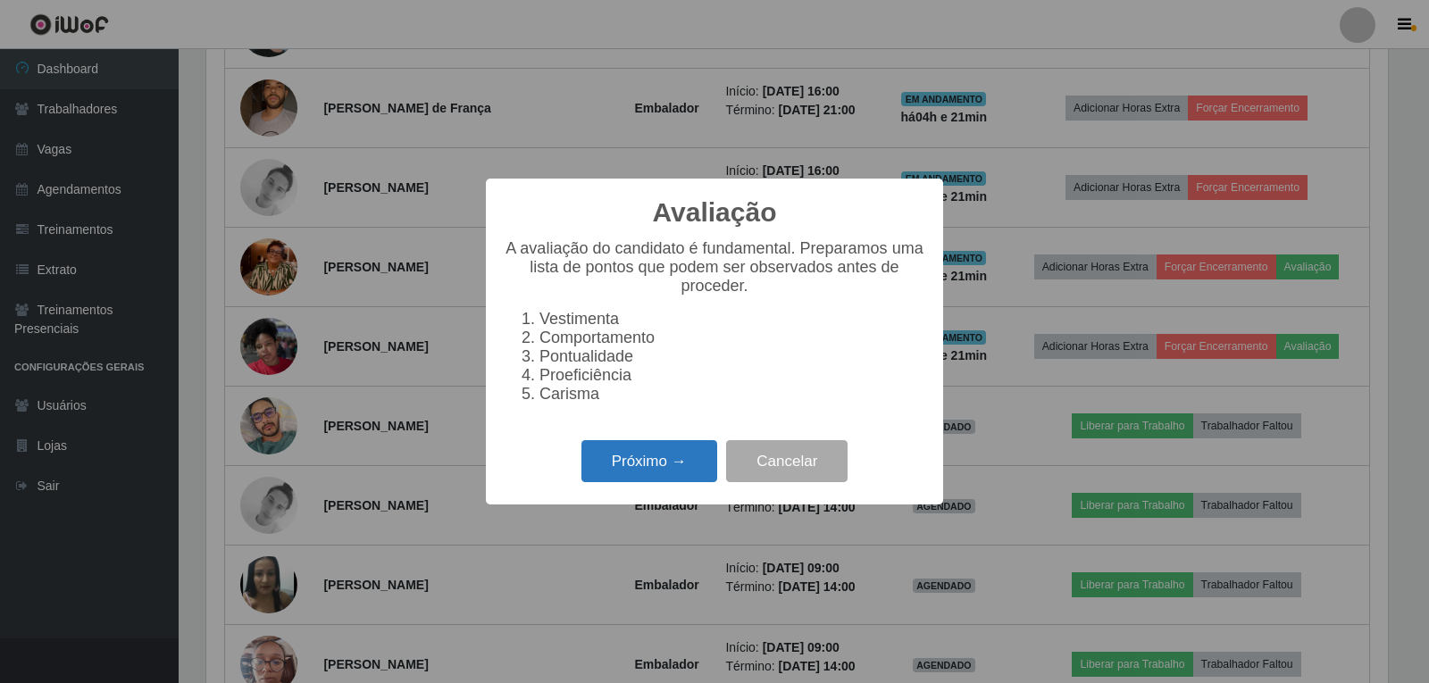
click at [692, 465] on button "Próximo →" at bounding box center [650, 461] width 136 height 42
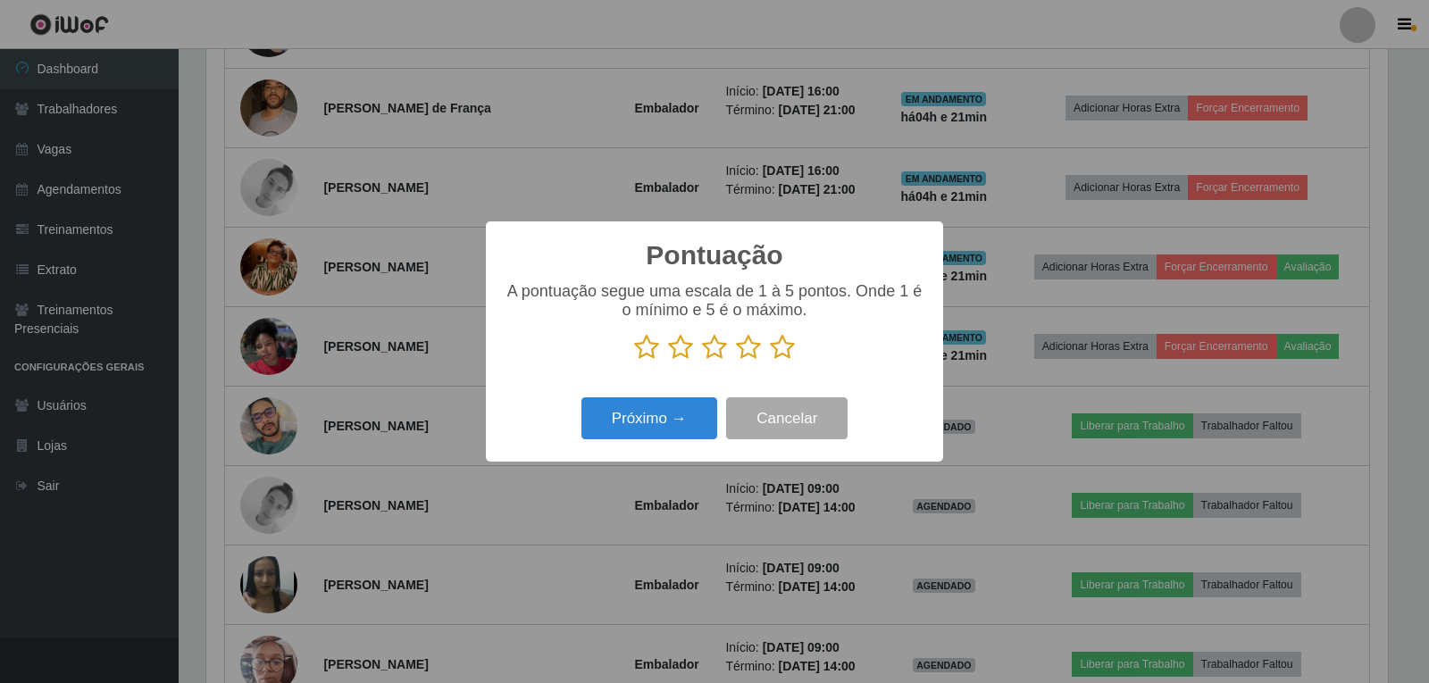
click at [785, 351] on icon at bounding box center [782, 347] width 25 height 27
click at [770, 361] on input "radio" at bounding box center [770, 361] width 0 height 0
click at [679, 422] on button "Próximo →" at bounding box center [650, 419] width 136 height 42
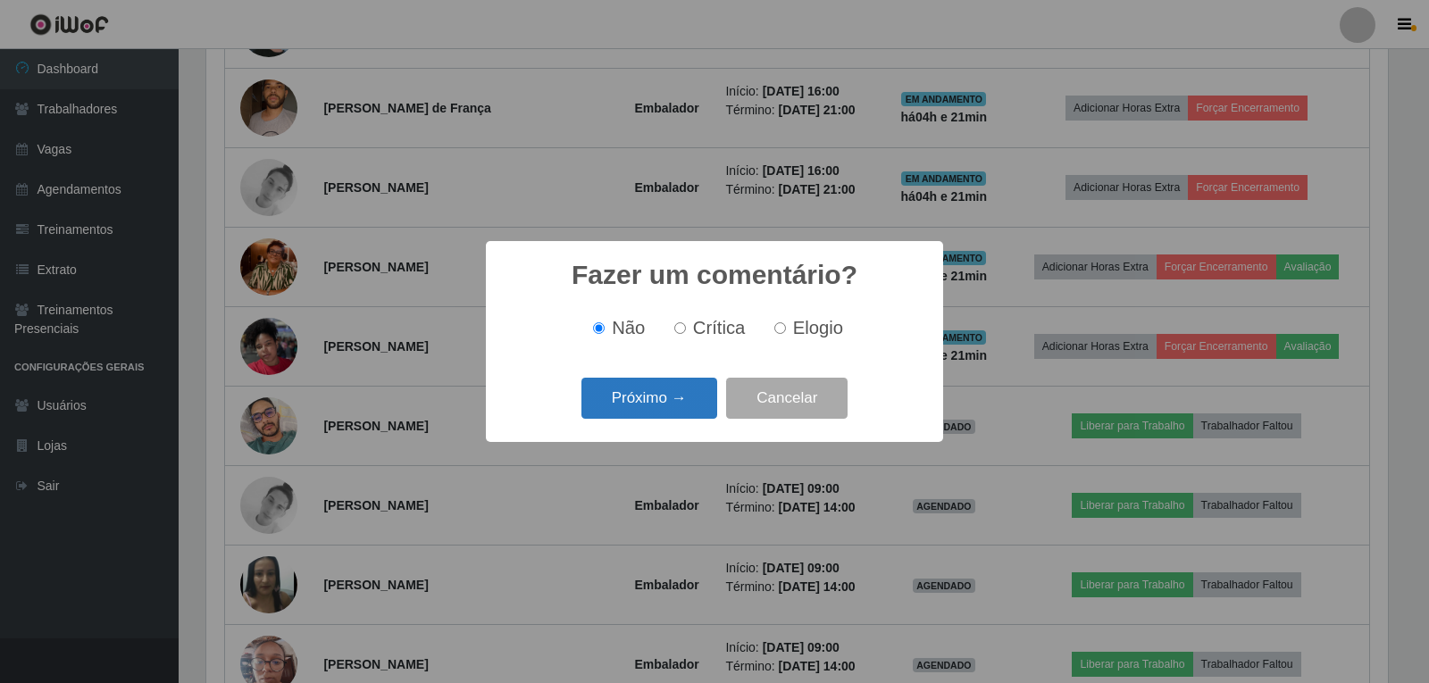
click at [696, 384] on button "Próximo →" at bounding box center [650, 399] width 136 height 42
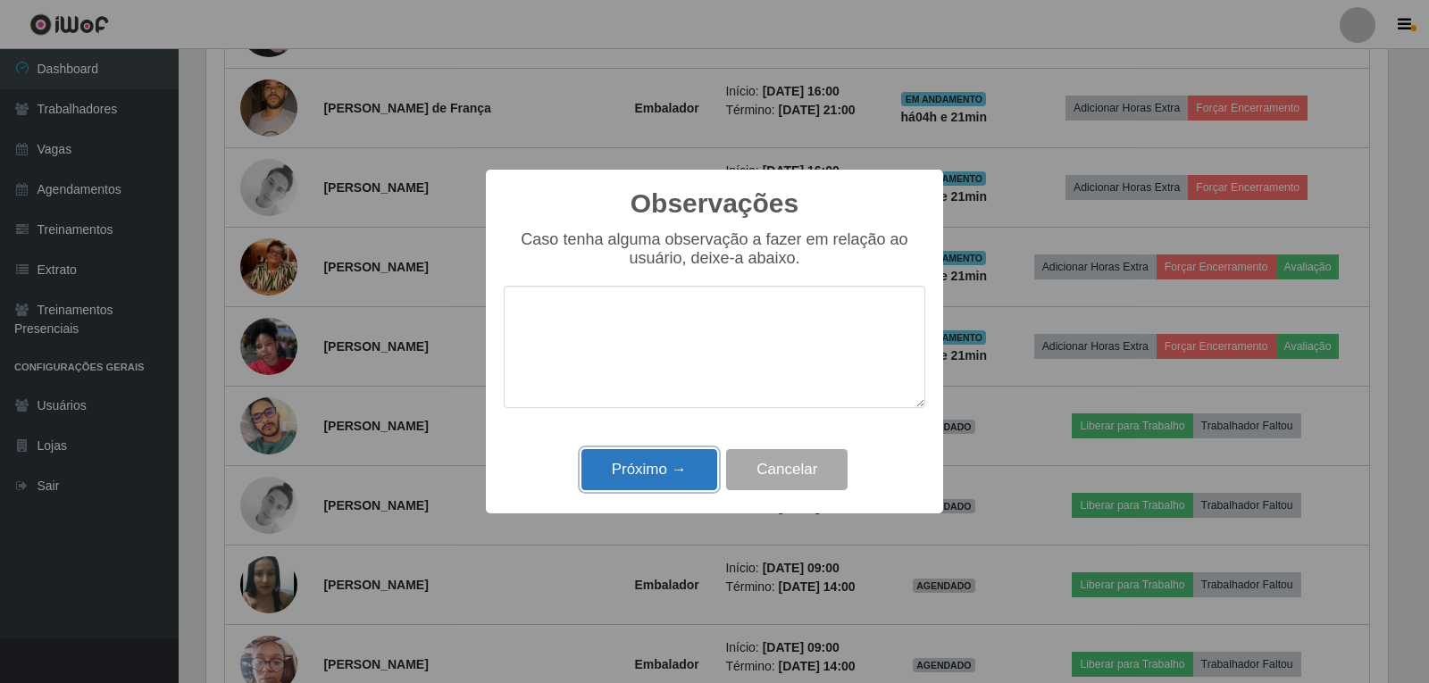
click at [686, 464] on button "Próximo →" at bounding box center [650, 470] width 136 height 42
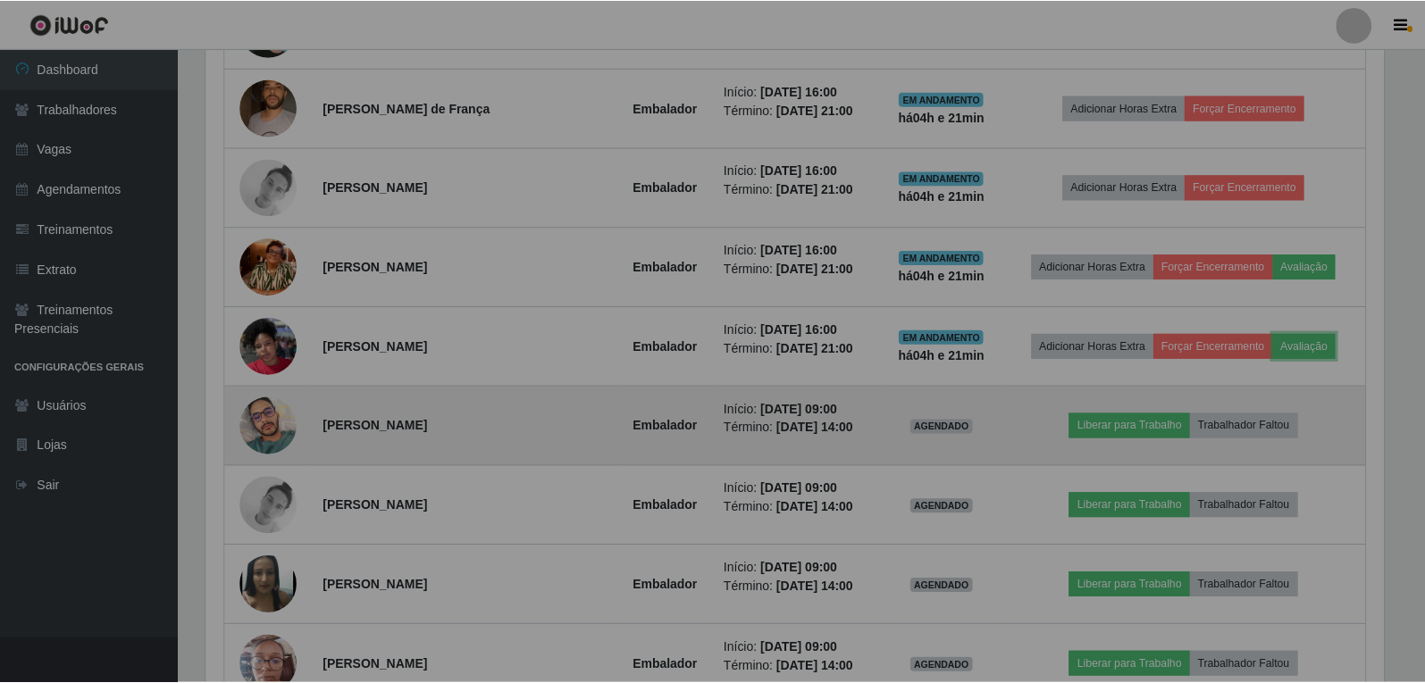
scroll to position [0, 0]
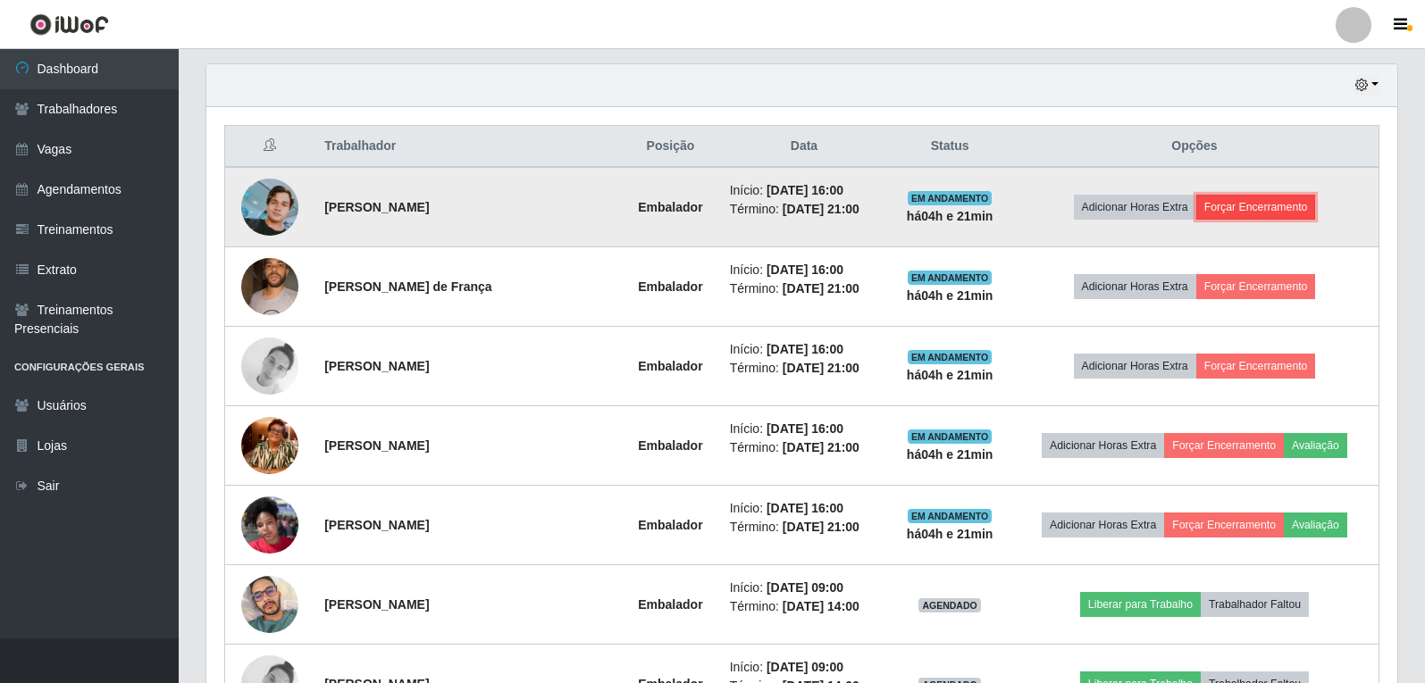
click at [1270, 205] on button "Forçar Encerramento" at bounding box center [1256, 207] width 120 height 25
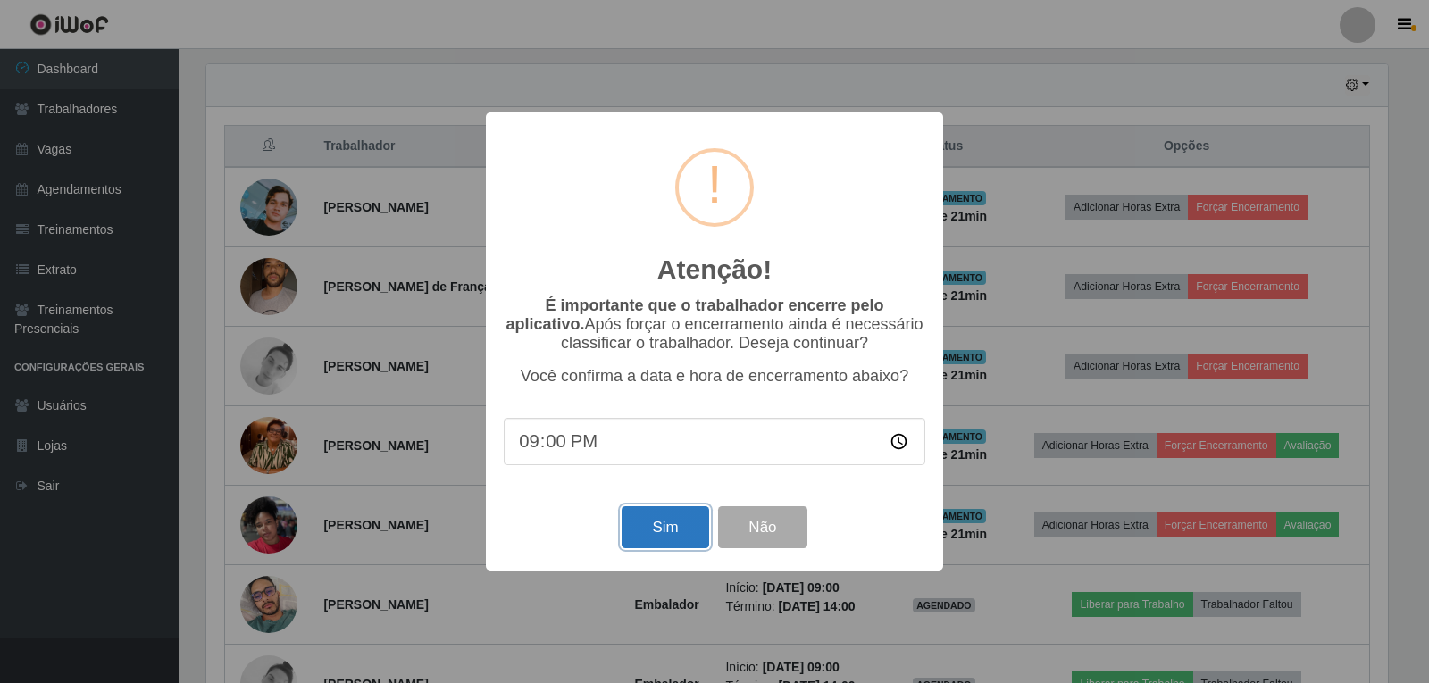
click at [666, 527] on button "Sim" at bounding box center [665, 528] width 87 height 42
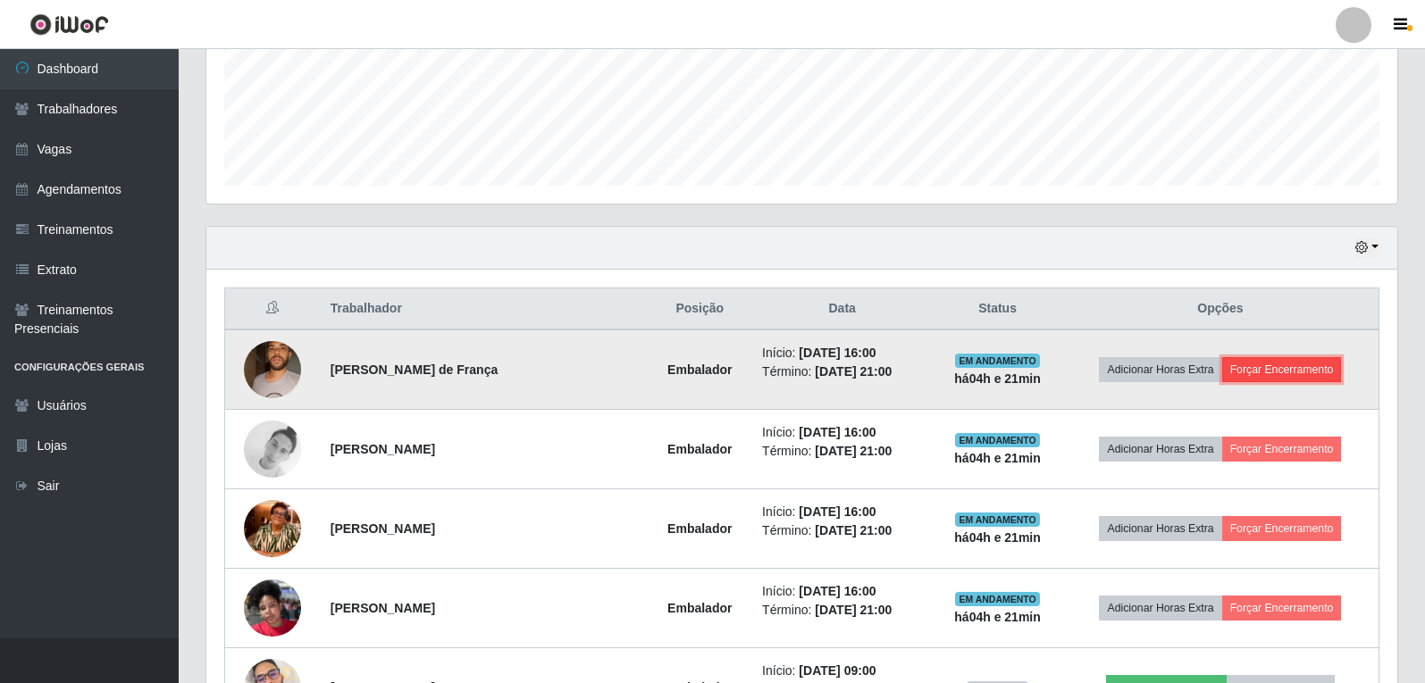
click at [1286, 359] on button "Forçar Encerramento" at bounding box center [1282, 369] width 120 height 25
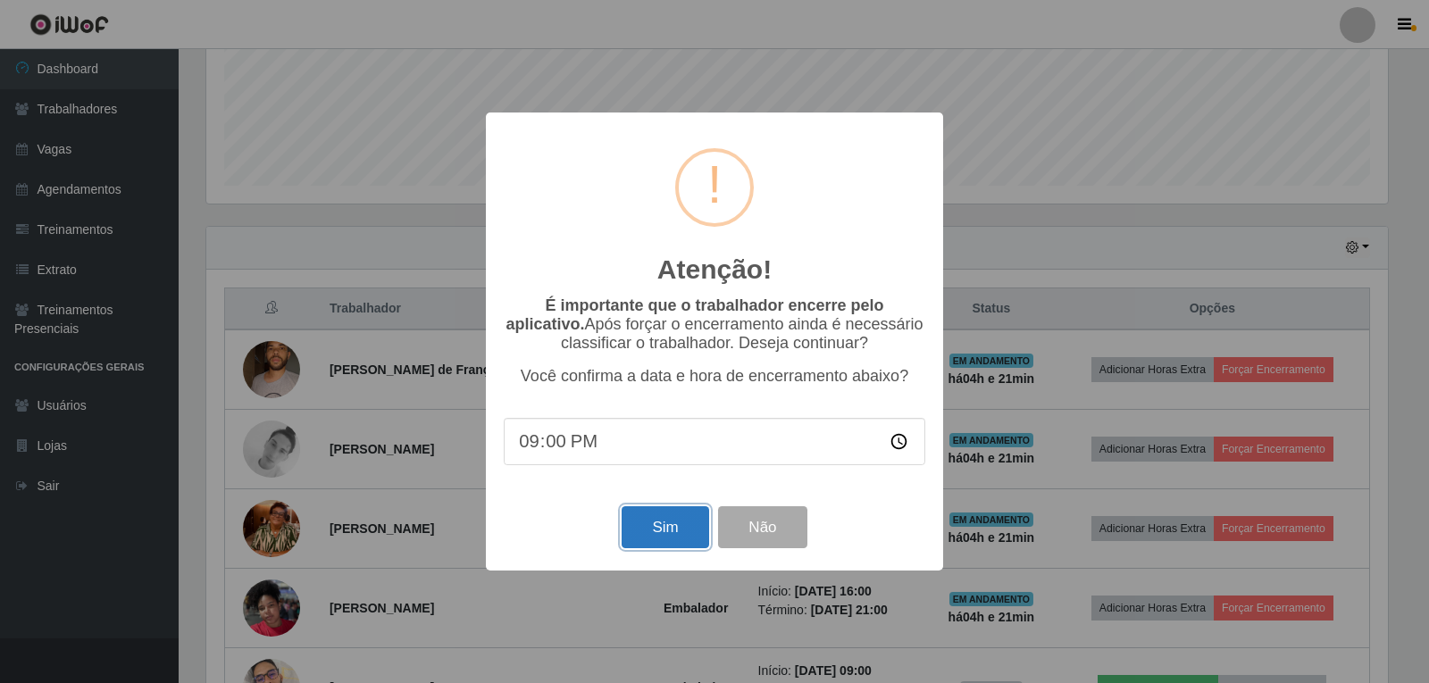
click at [675, 530] on button "Sim" at bounding box center [665, 528] width 87 height 42
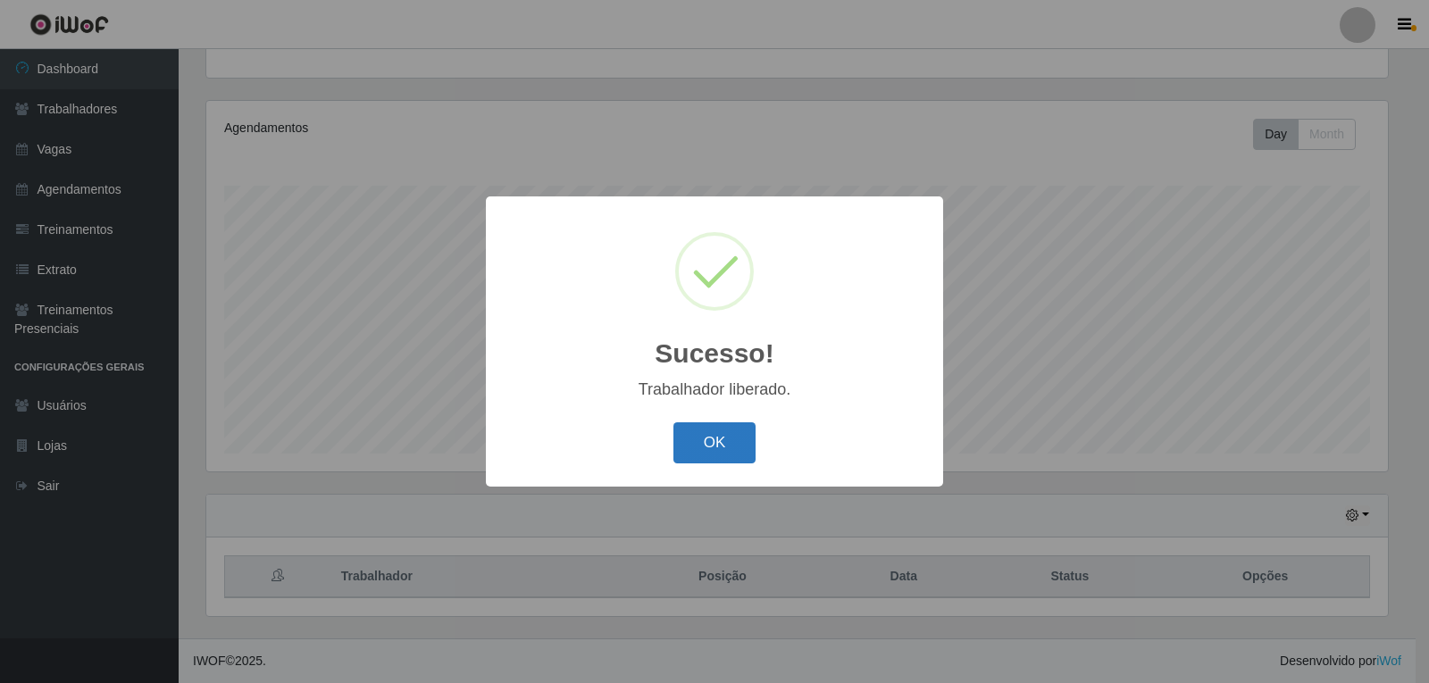
click at [717, 453] on button "OK" at bounding box center [715, 444] width 83 height 42
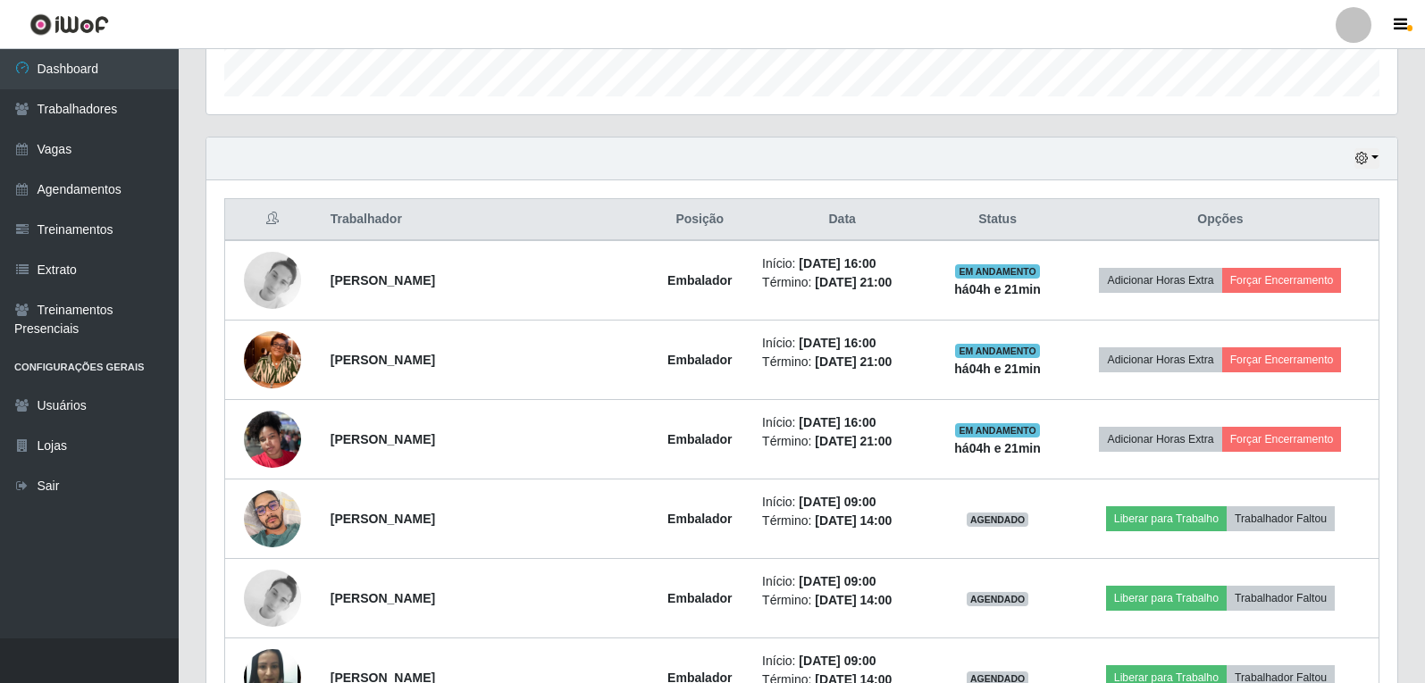
click at [1348, 156] on div "Hoje 1 dia 3 dias 1 Semana Não encerrados" at bounding box center [801, 159] width 1191 height 43
click at [1364, 155] on icon "button" at bounding box center [1361, 158] width 13 height 13
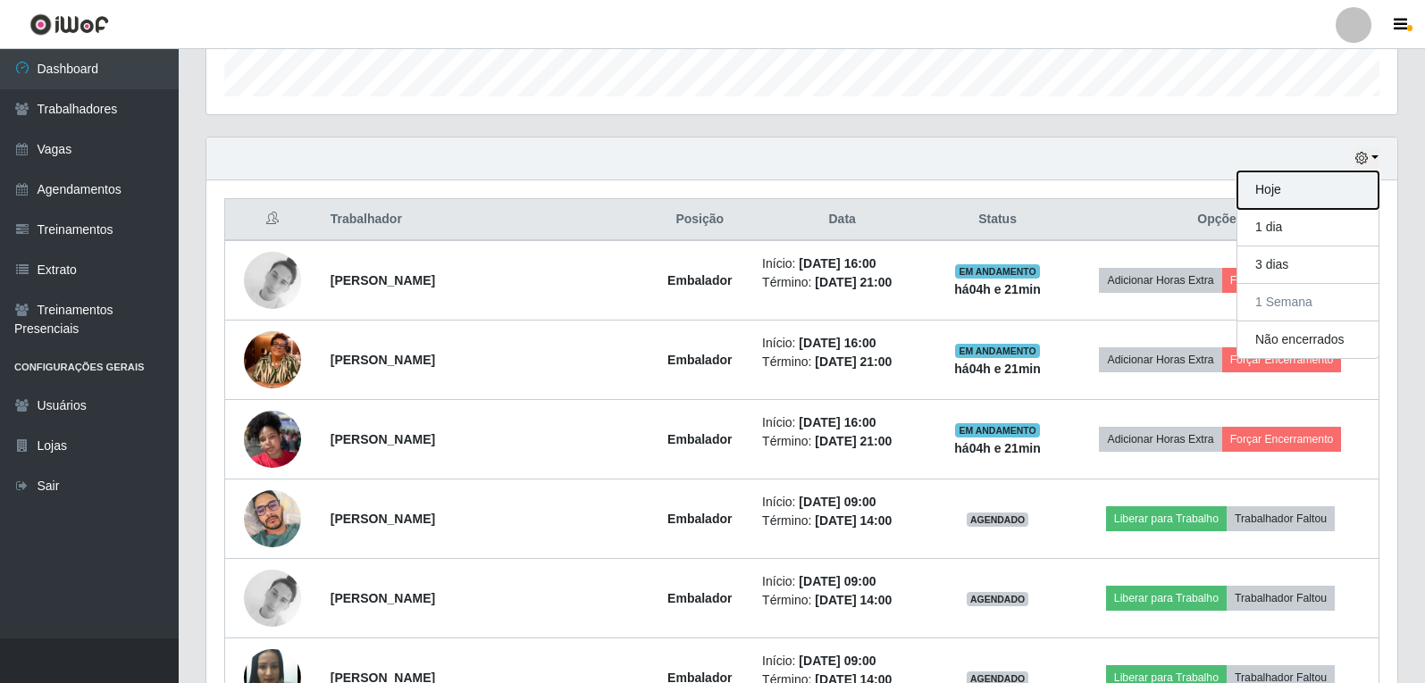
click at [1270, 201] on button "Hoje" at bounding box center [1307, 191] width 141 height 38
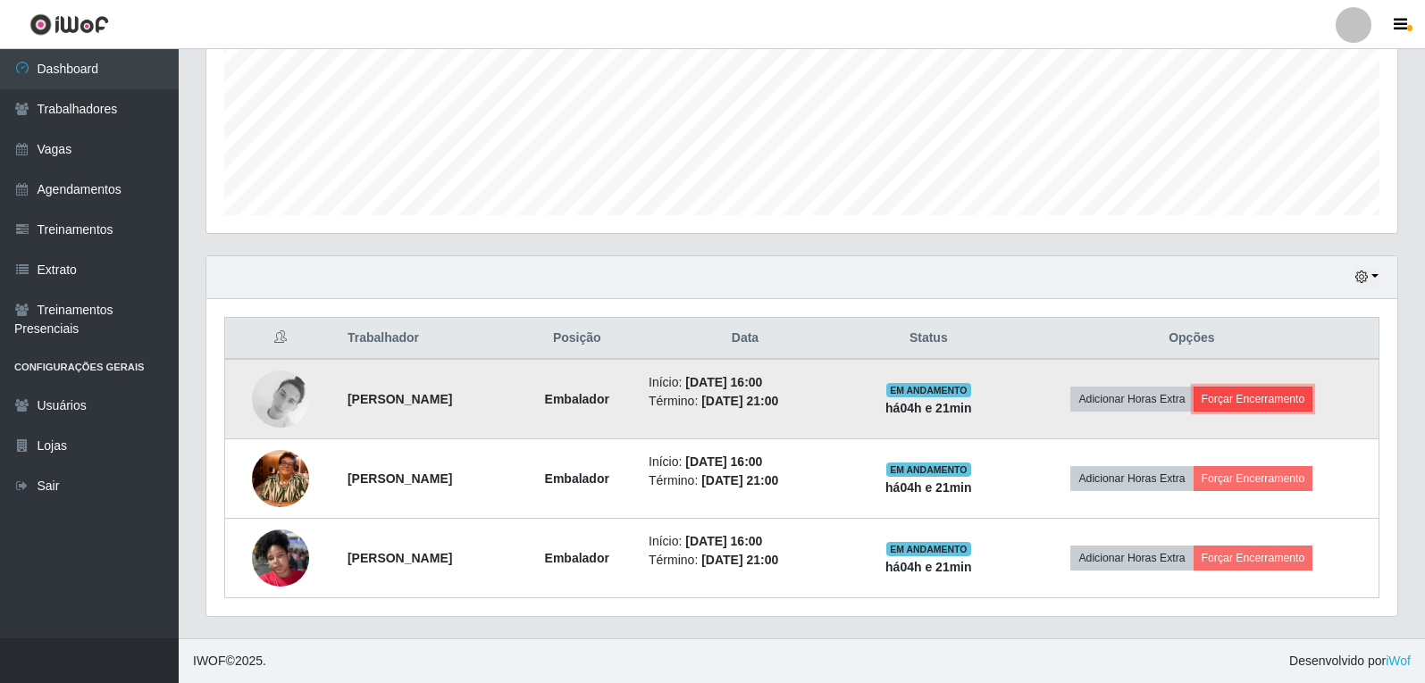
click at [1313, 393] on button "Forçar Encerramento" at bounding box center [1254, 399] width 120 height 25
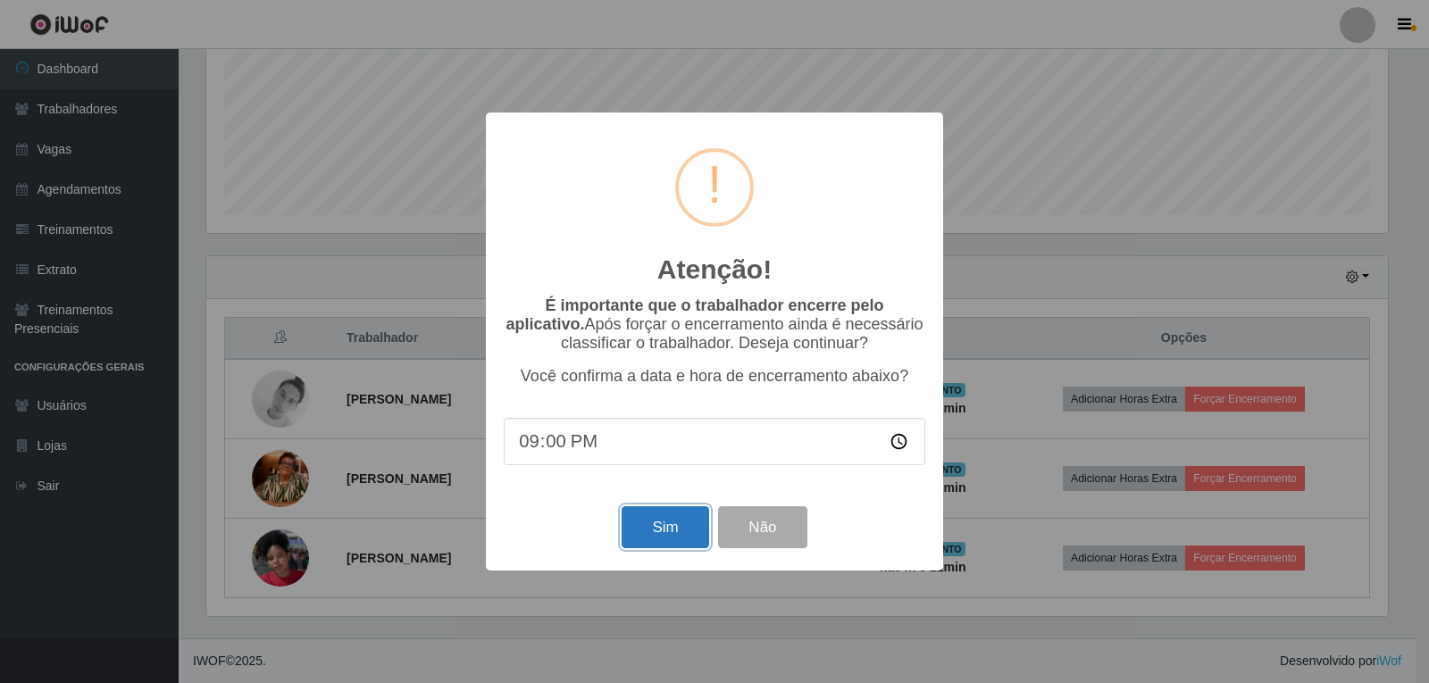
click at [692, 540] on button "Sim" at bounding box center [665, 528] width 87 height 42
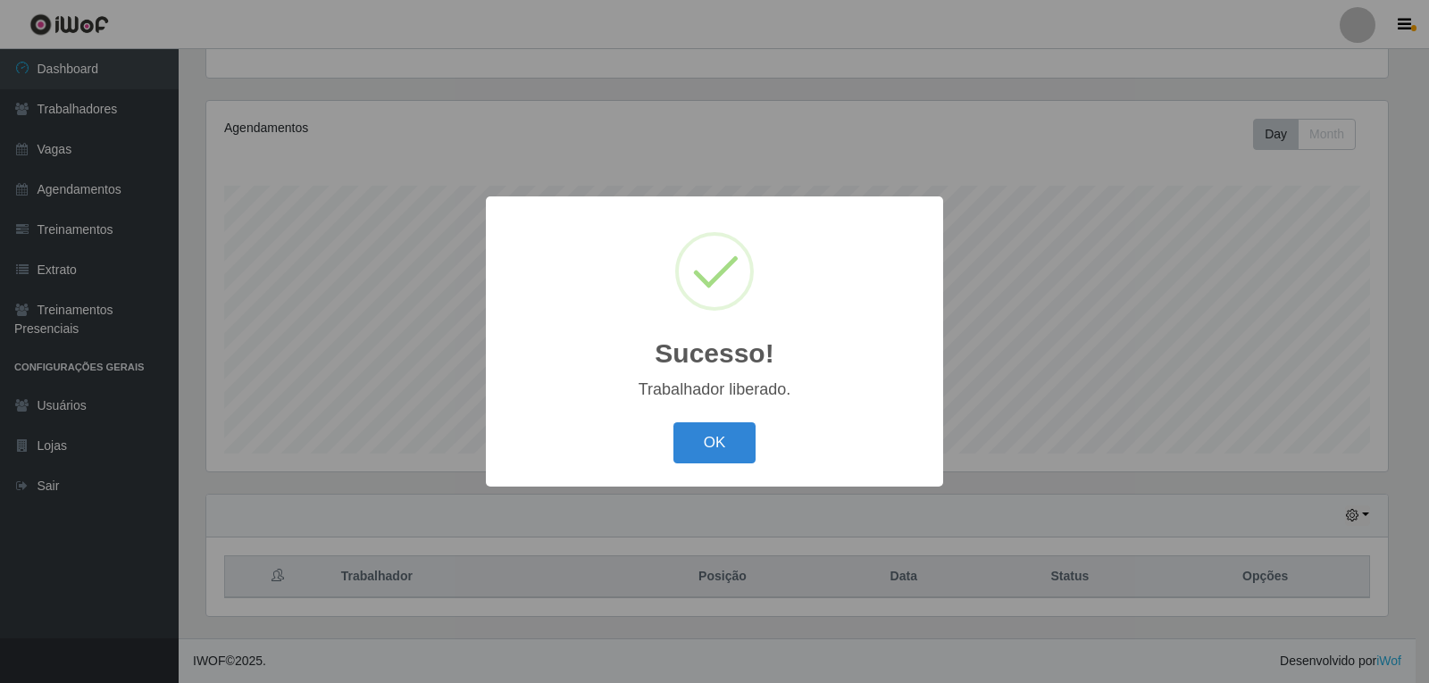
click at [674, 423] on button "OK" at bounding box center [715, 444] width 83 height 42
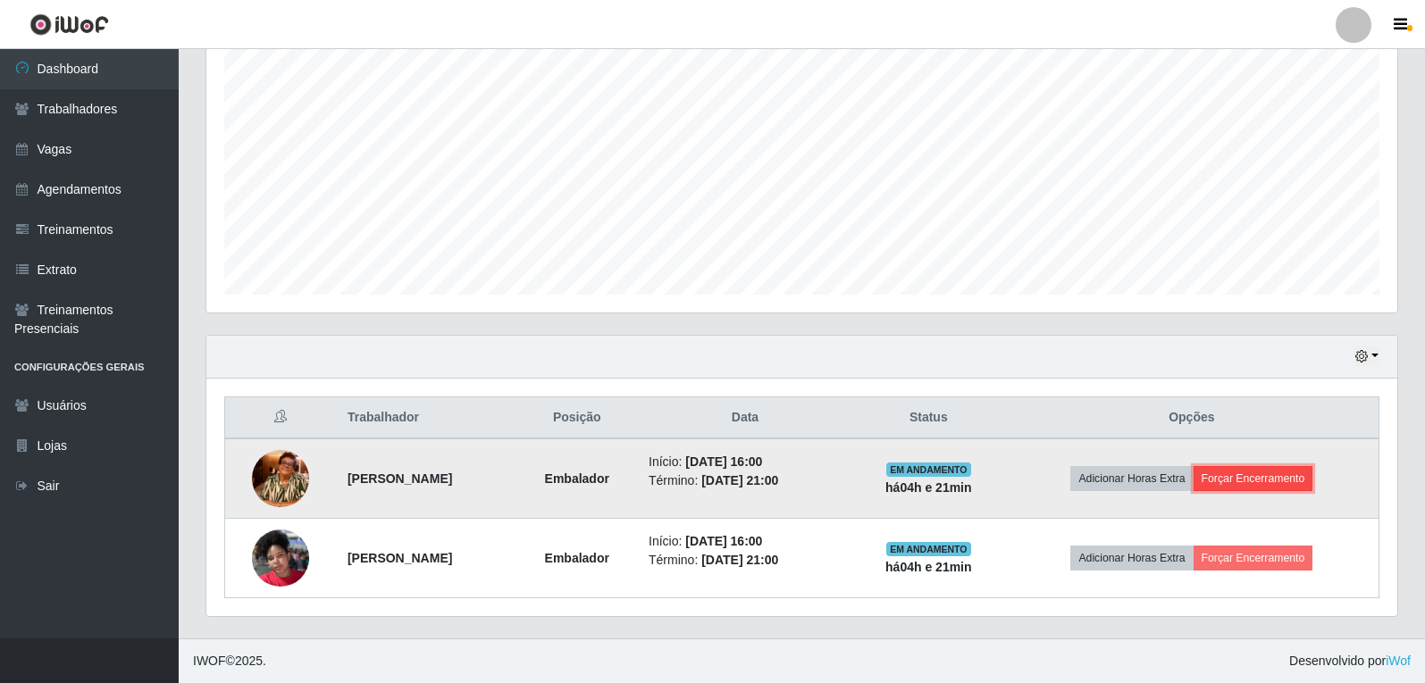
click at [1283, 480] on button "Forçar Encerramento" at bounding box center [1254, 478] width 120 height 25
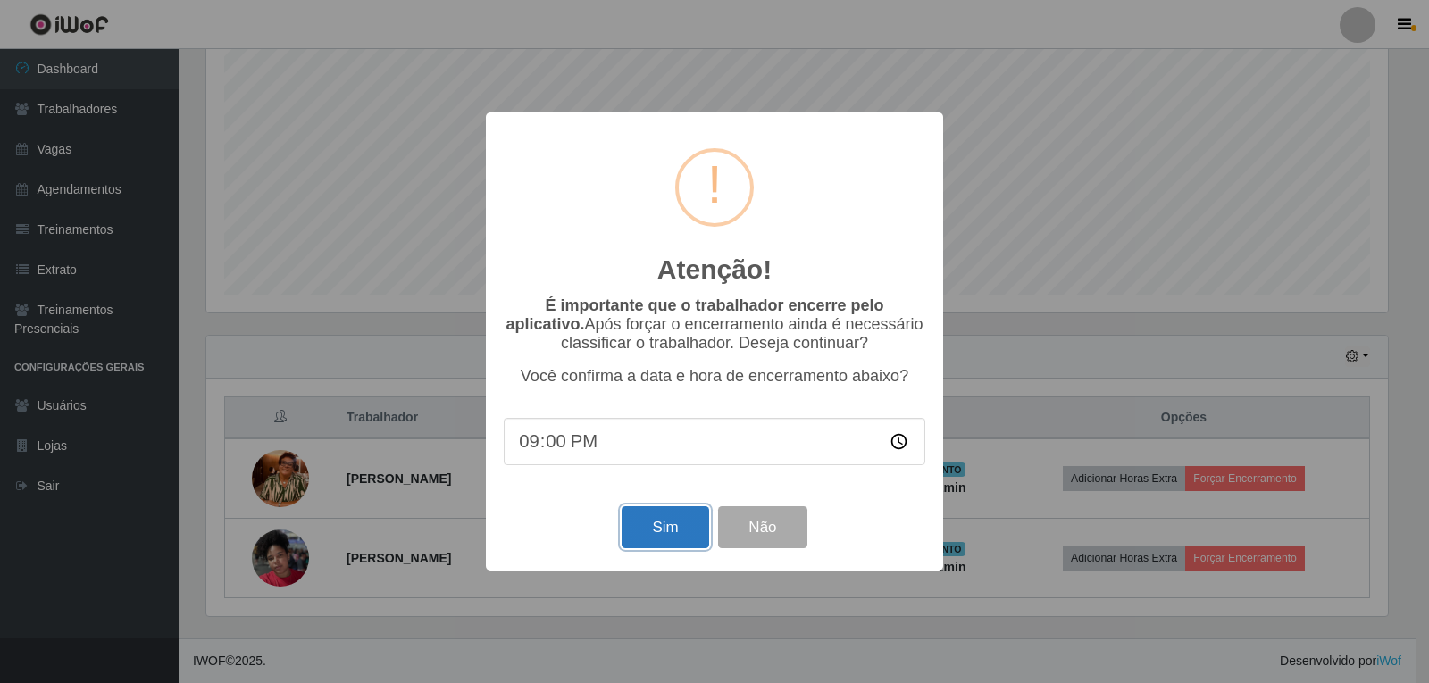
click at [666, 533] on button "Sim" at bounding box center [665, 528] width 87 height 42
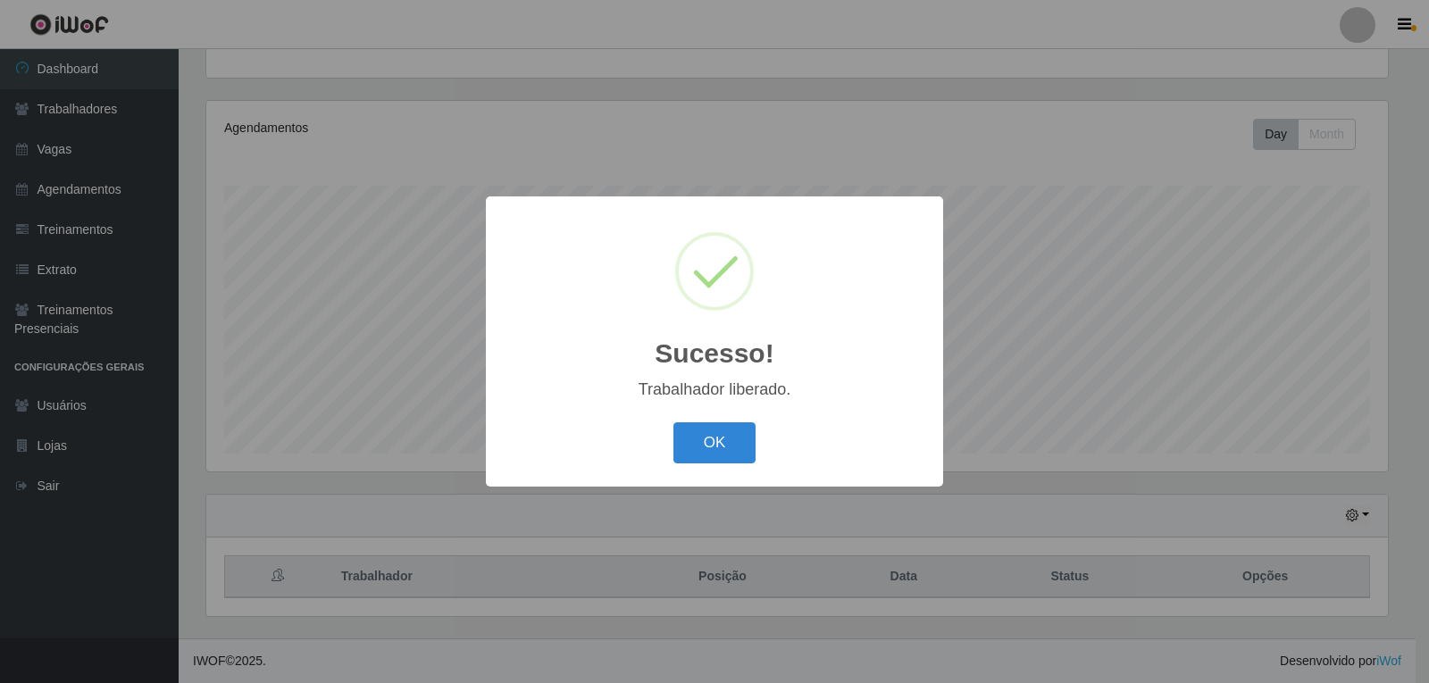
click at [713, 481] on div "Sucesso! × Trabalhador liberado. OK Cancel" at bounding box center [714, 341] width 457 height 289
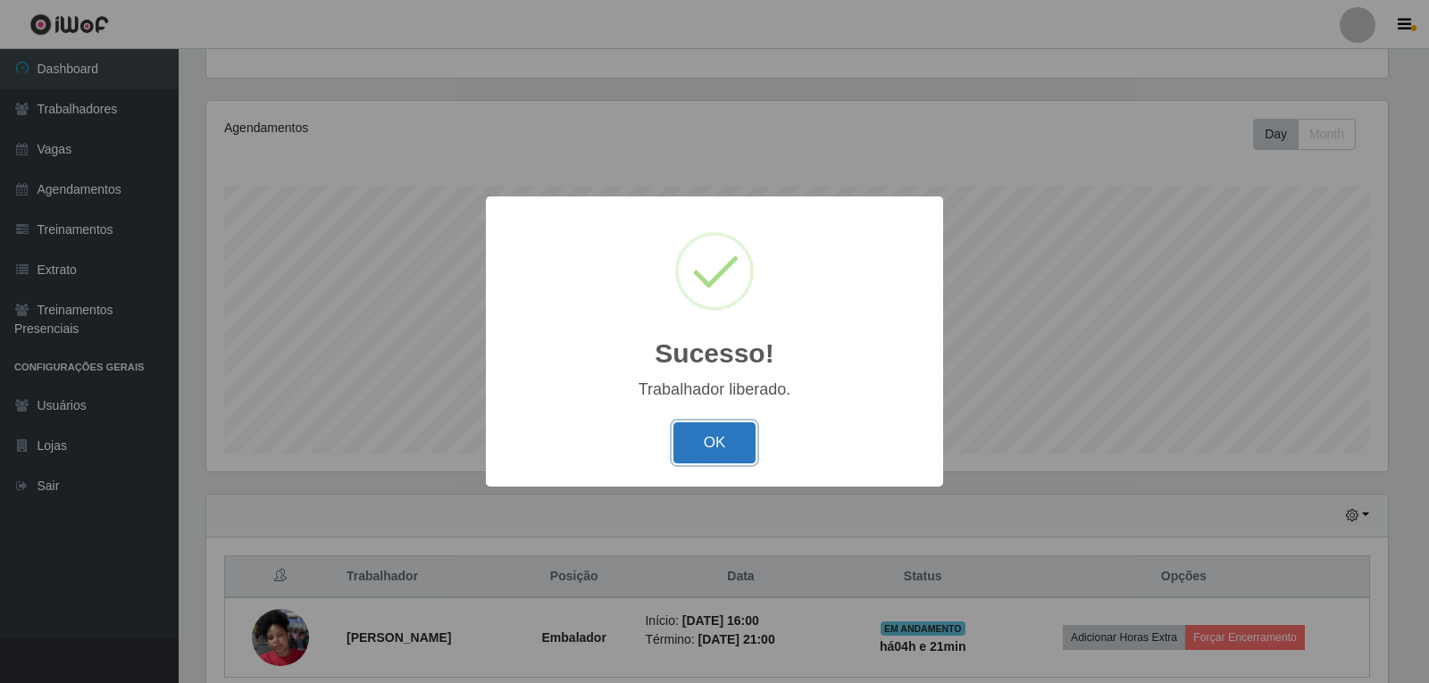
click at [715, 463] on button "OK" at bounding box center [715, 444] width 83 height 42
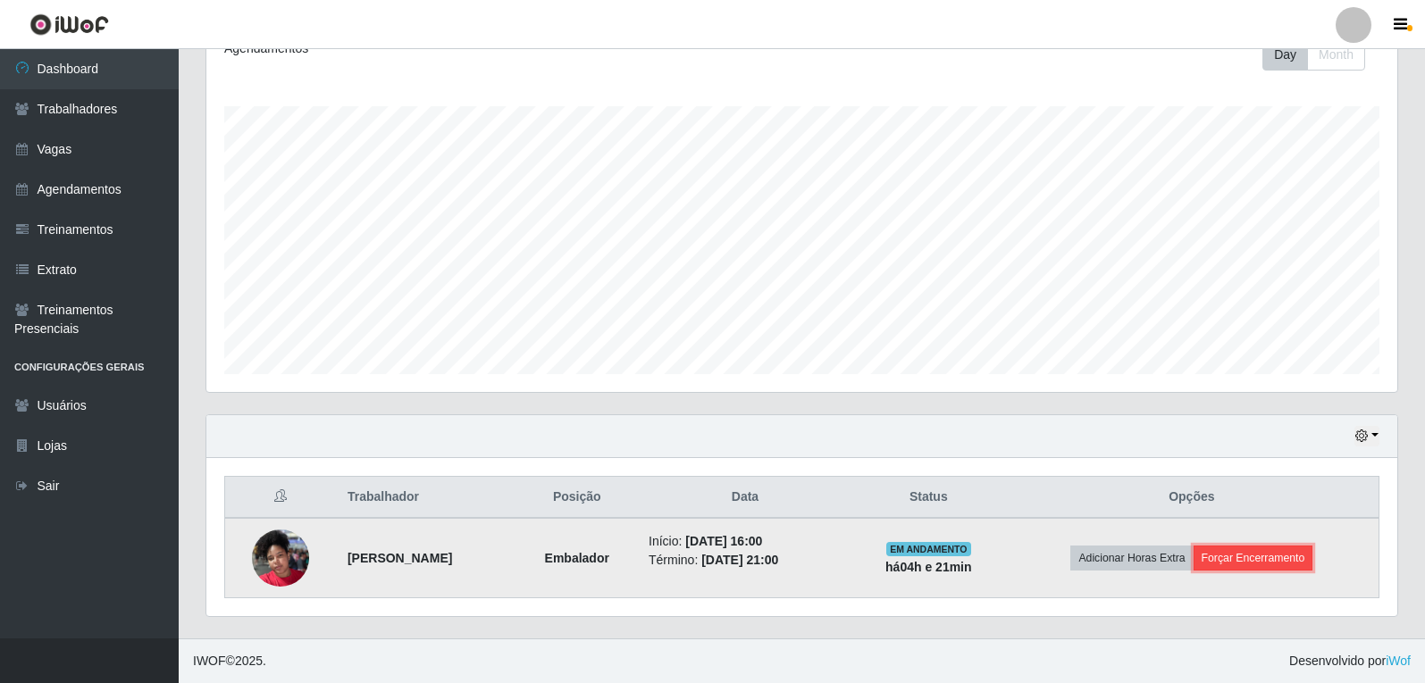
click at [1258, 554] on button "Forçar Encerramento" at bounding box center [1254, 558] width 120 height 25
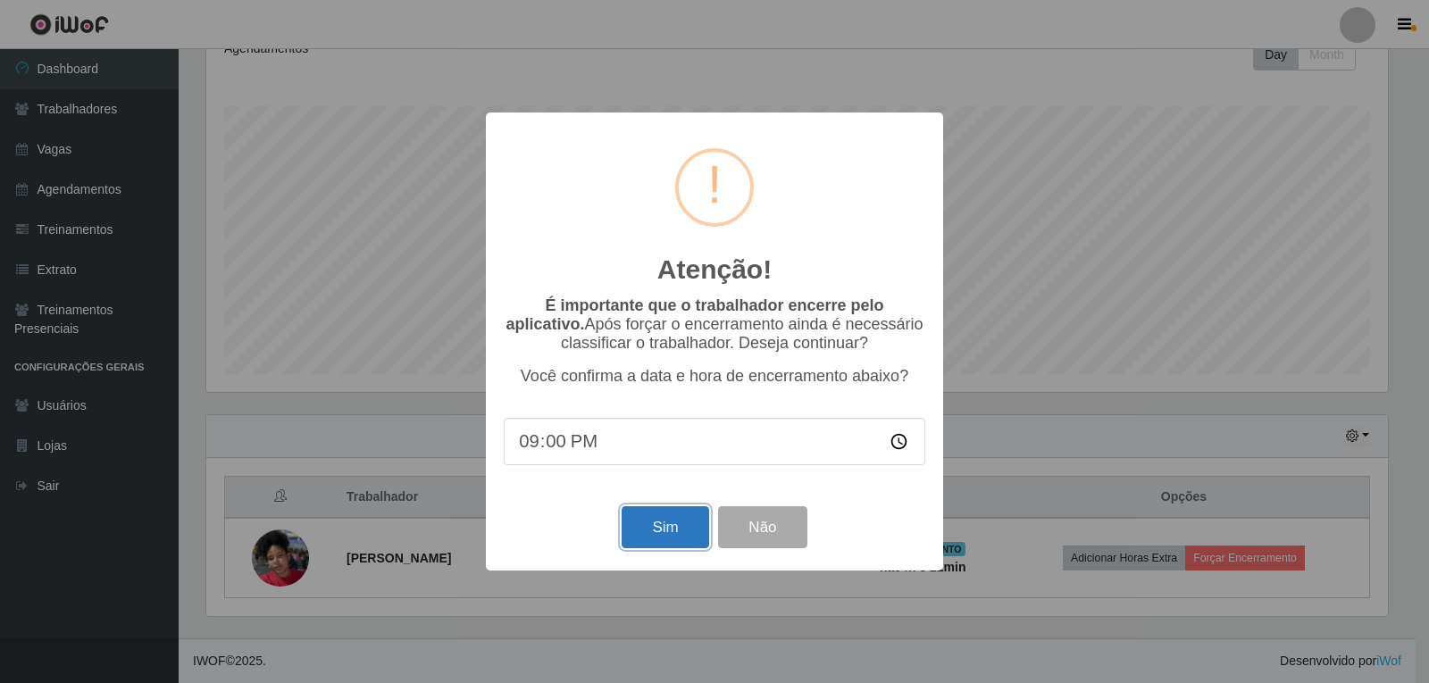
click at [649, 535] on button "Sim" at bounding box center [665, 528] width 87 height 42
